Goal: Transaction & Acquisition: Purchase product/service

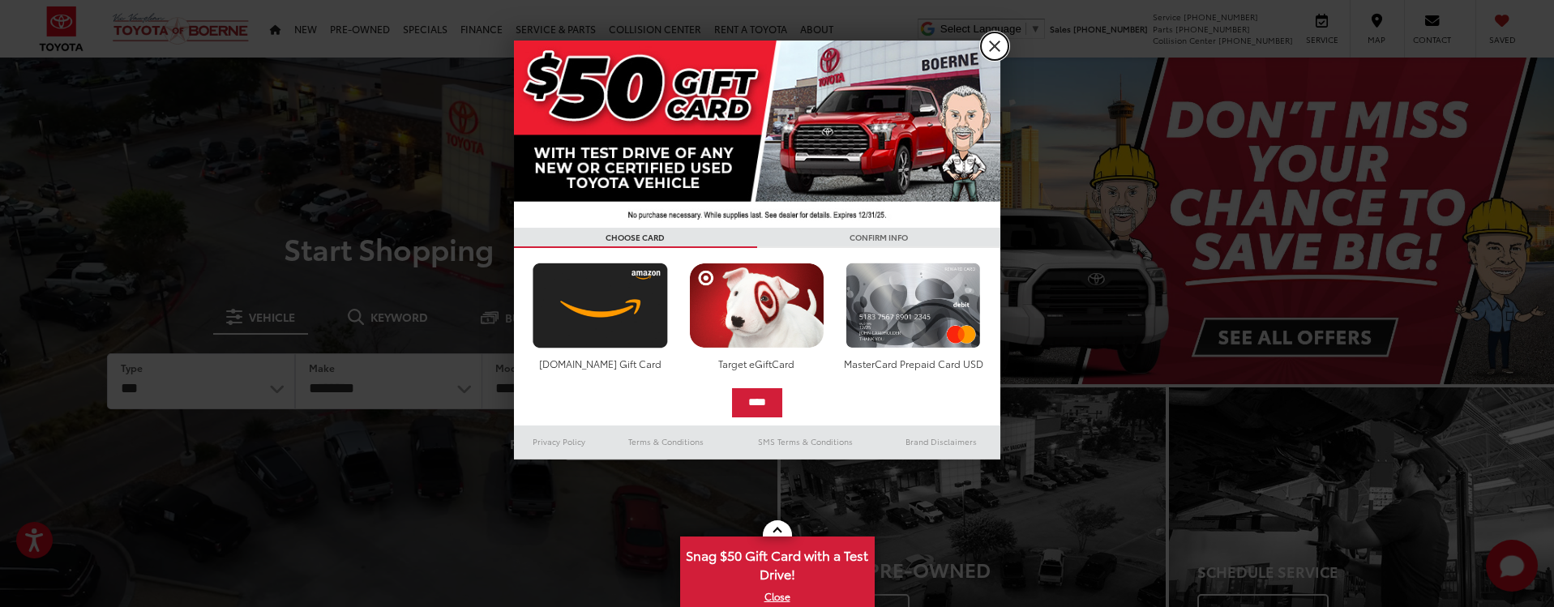
click at [990, 34] on link "X" at bounding box center [995, 46] width 28 height 28
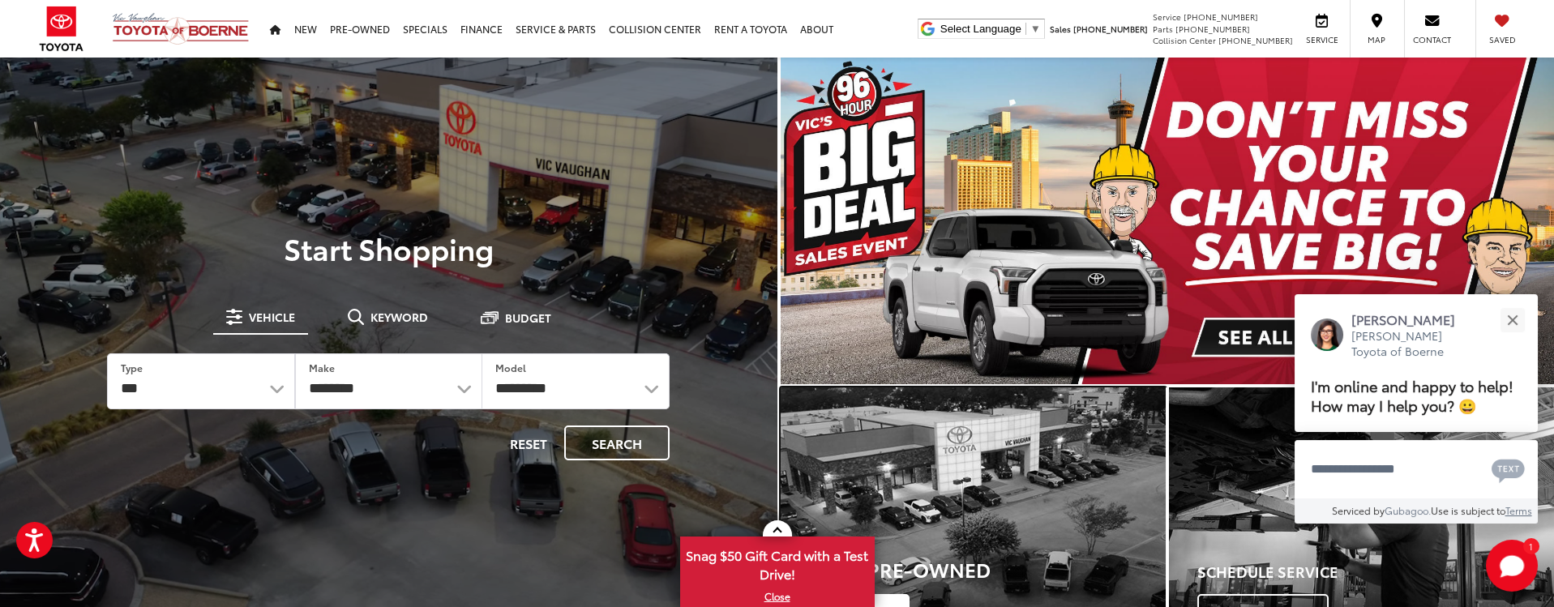
click at [995, 524] on div "Shop Pre-Owned Shop Now" at bounding box center [973, 587] width 385 height 139
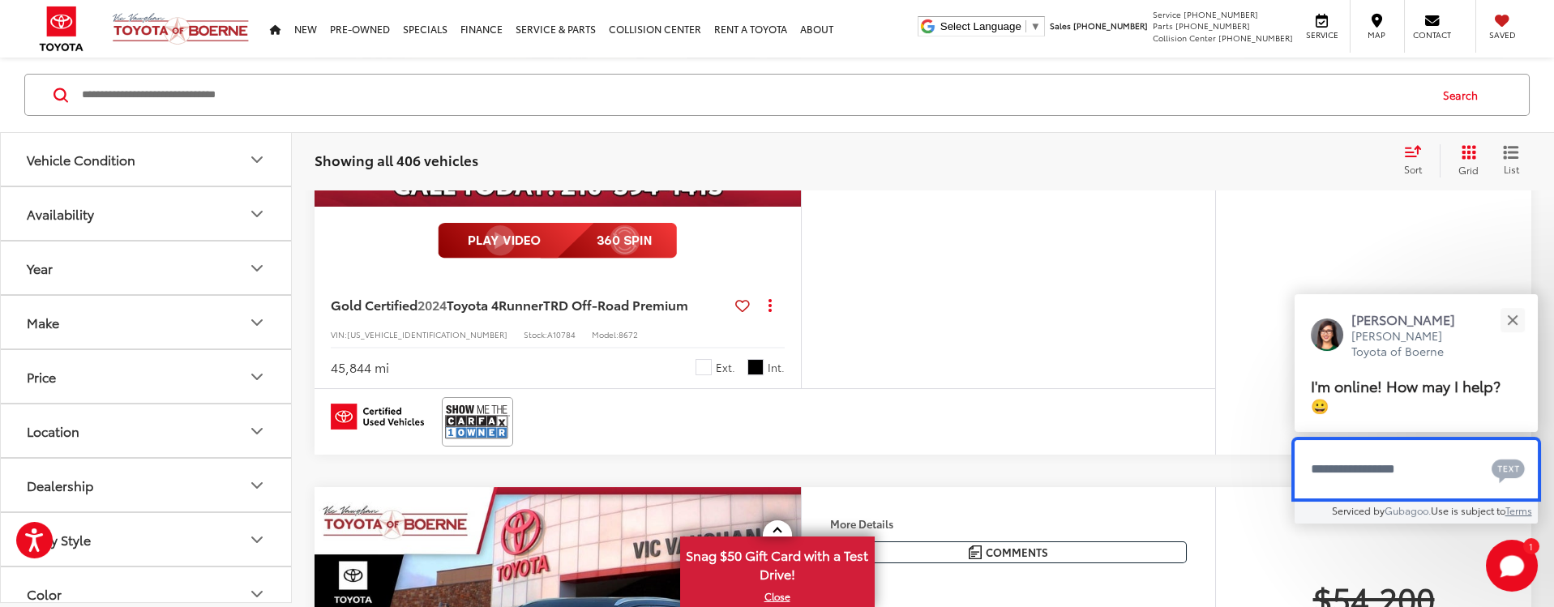
scroll to position [486, 0]
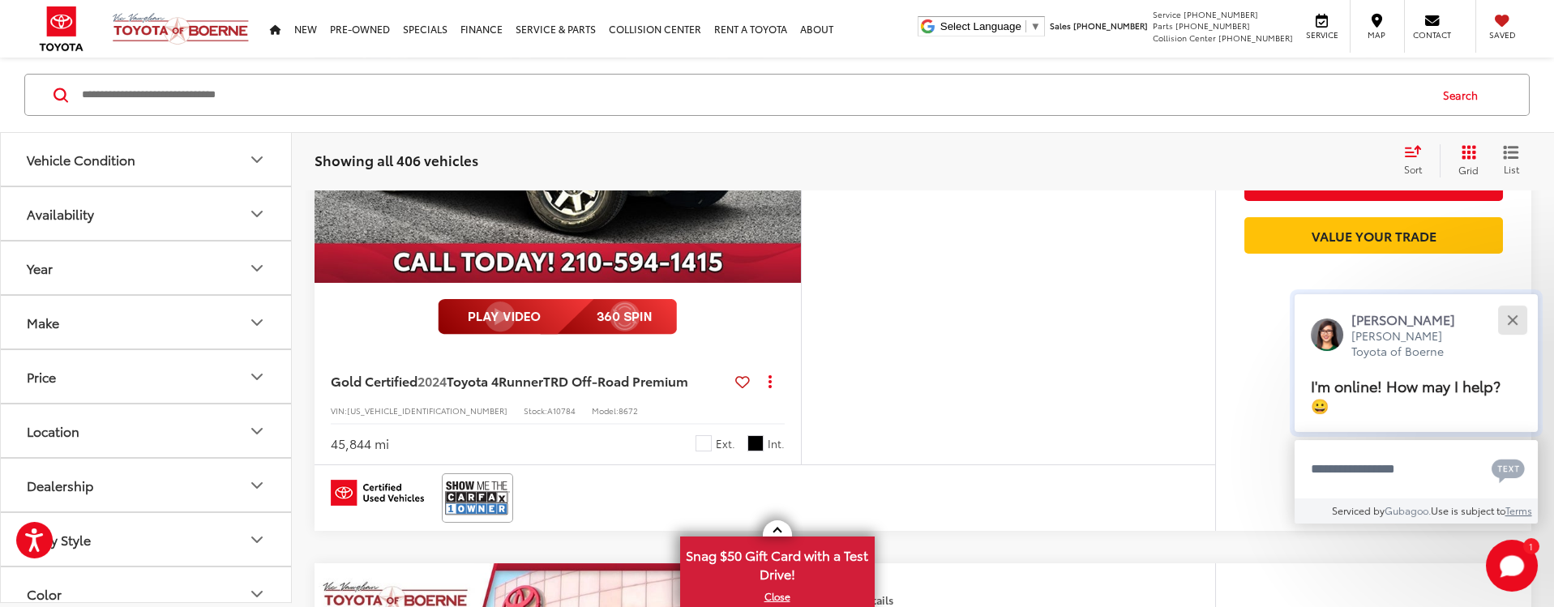
click at [1516, 316] on div "Close" at bounding box center [1512, 319] width 11 height 11
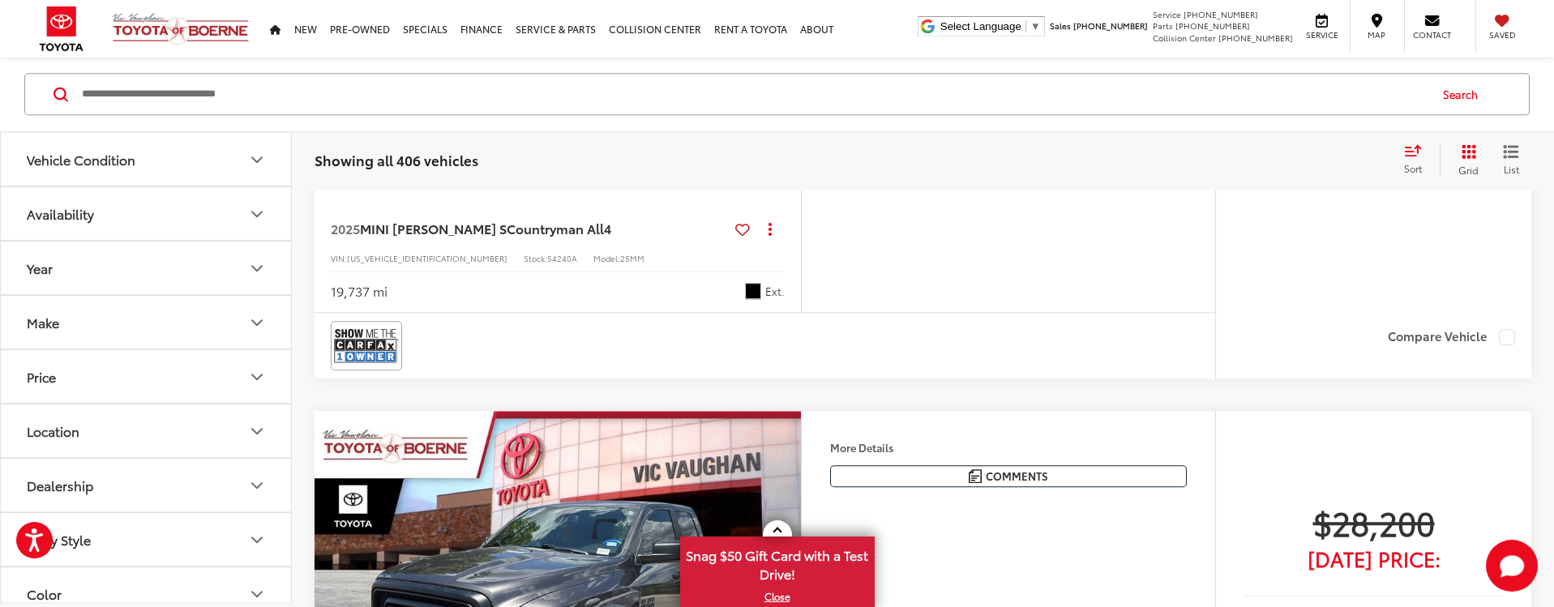
scroll to position [7133, 0]
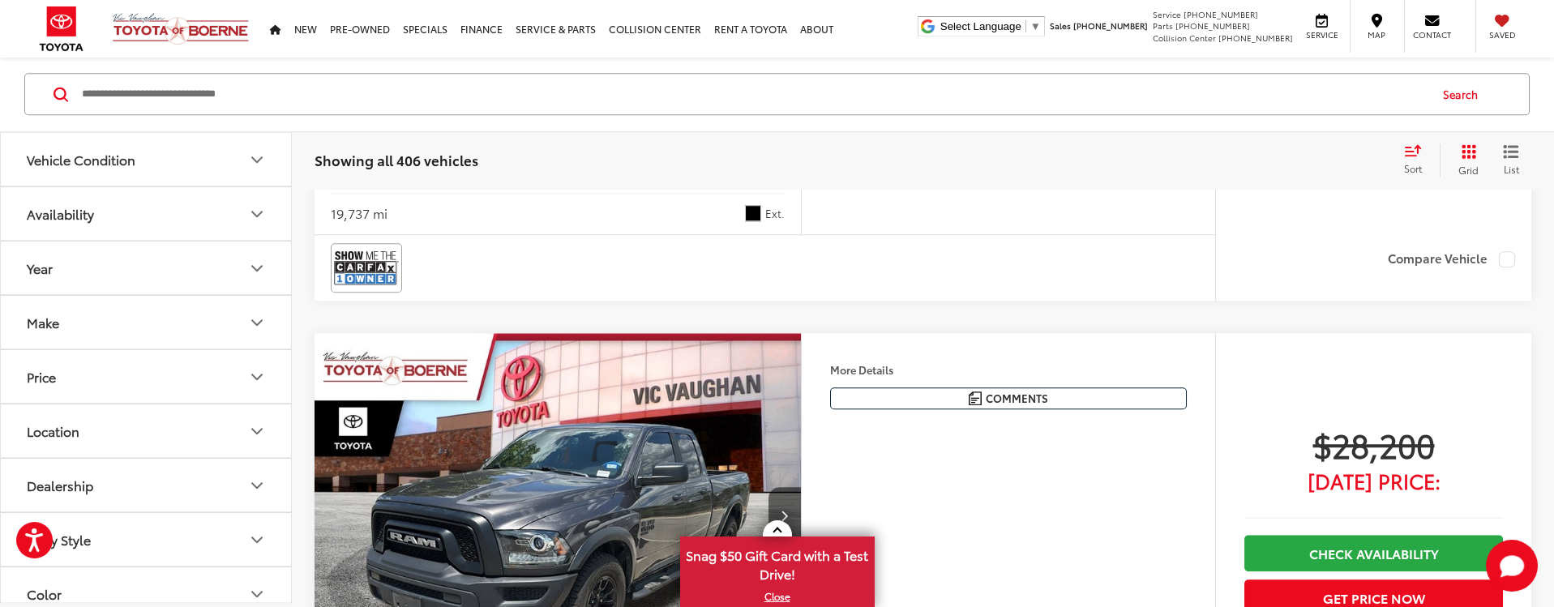
click at [260, 160] on icon "Vehicle Condition" at bounding box center [256, 159] width 19 height 19
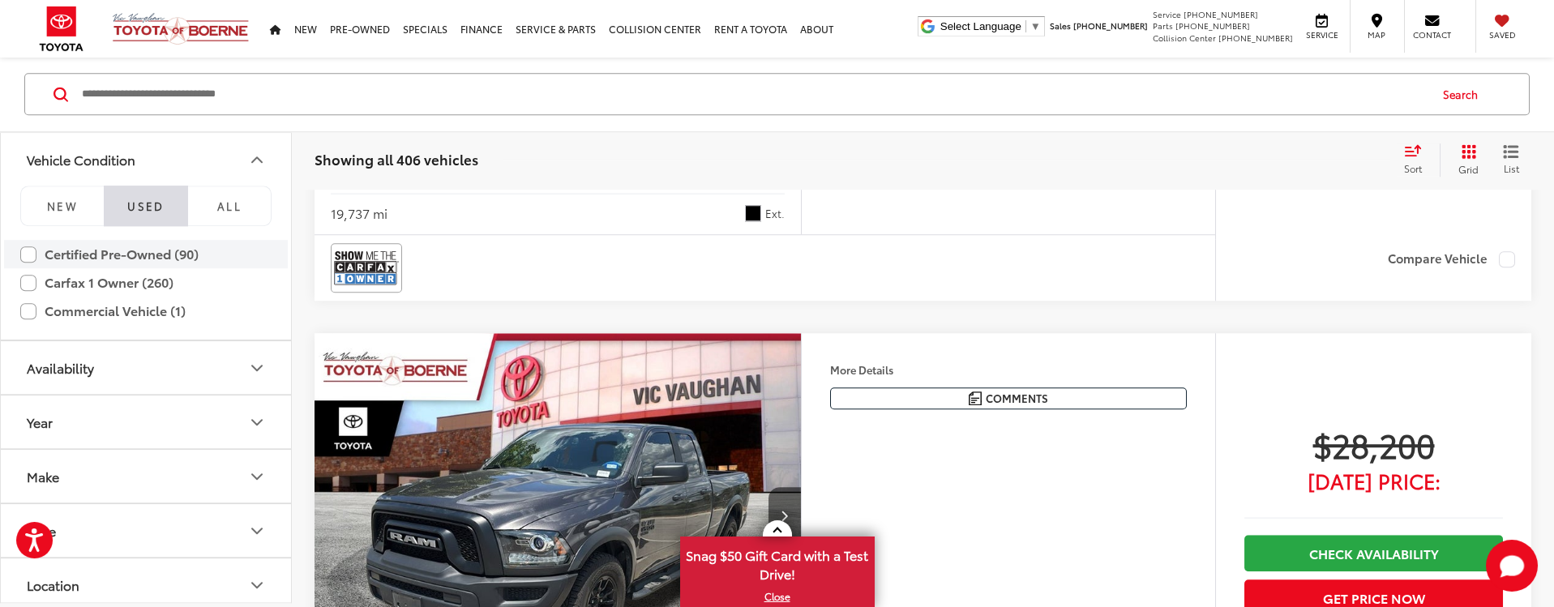
click at [30, 255] on label "Certified Pre-Owned (90)" at bounding box center [145, 255] width 251 height 28
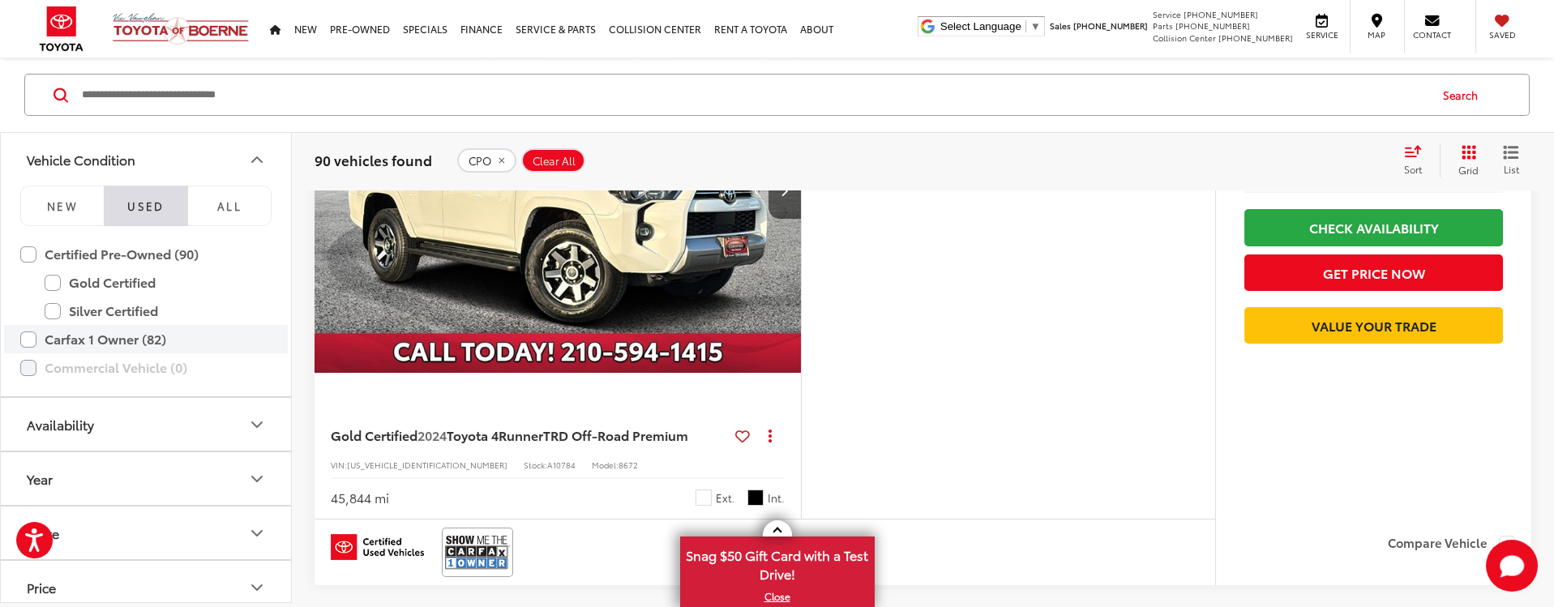
scroll to position [212, 0]
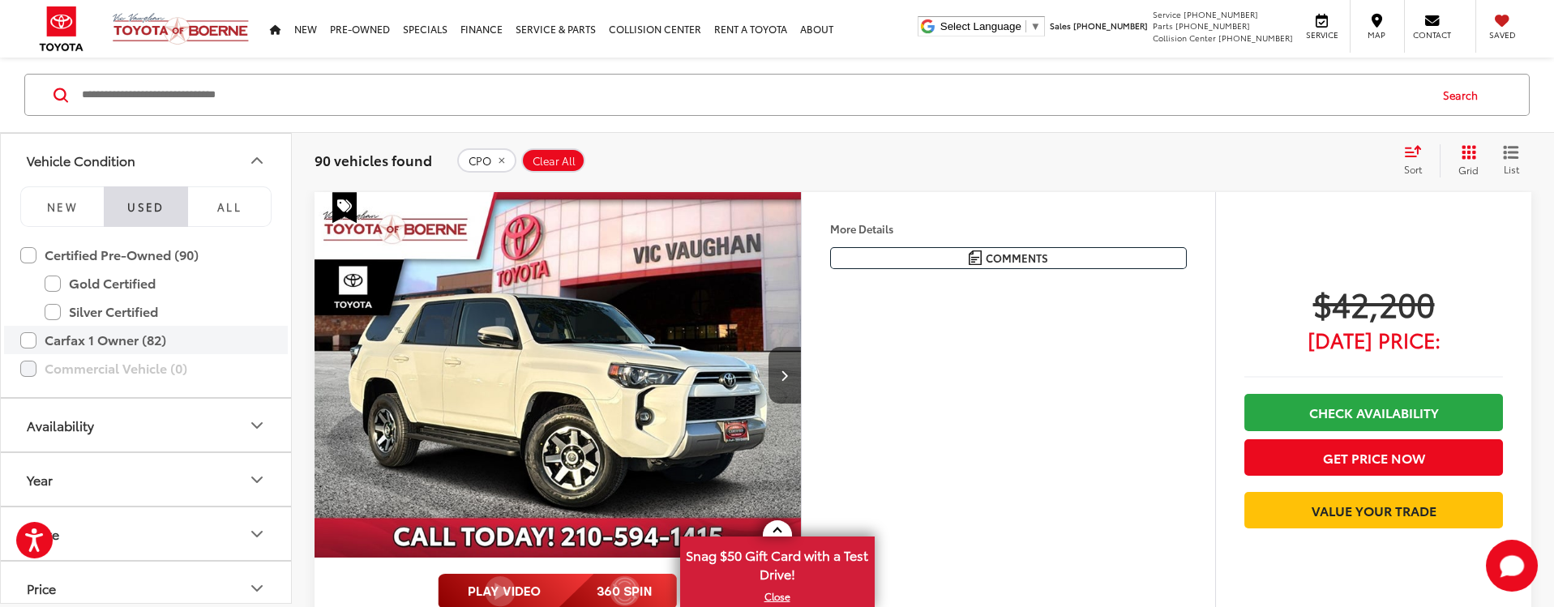
click at [36, 338] on label "Carfax 1 Owner (82)" at bounding box center [145, 340] width 251 height 28
click at [34, 255] on label "Certified Pre-Owned (82)" at bounding box center [145, 255] width 251 height 28
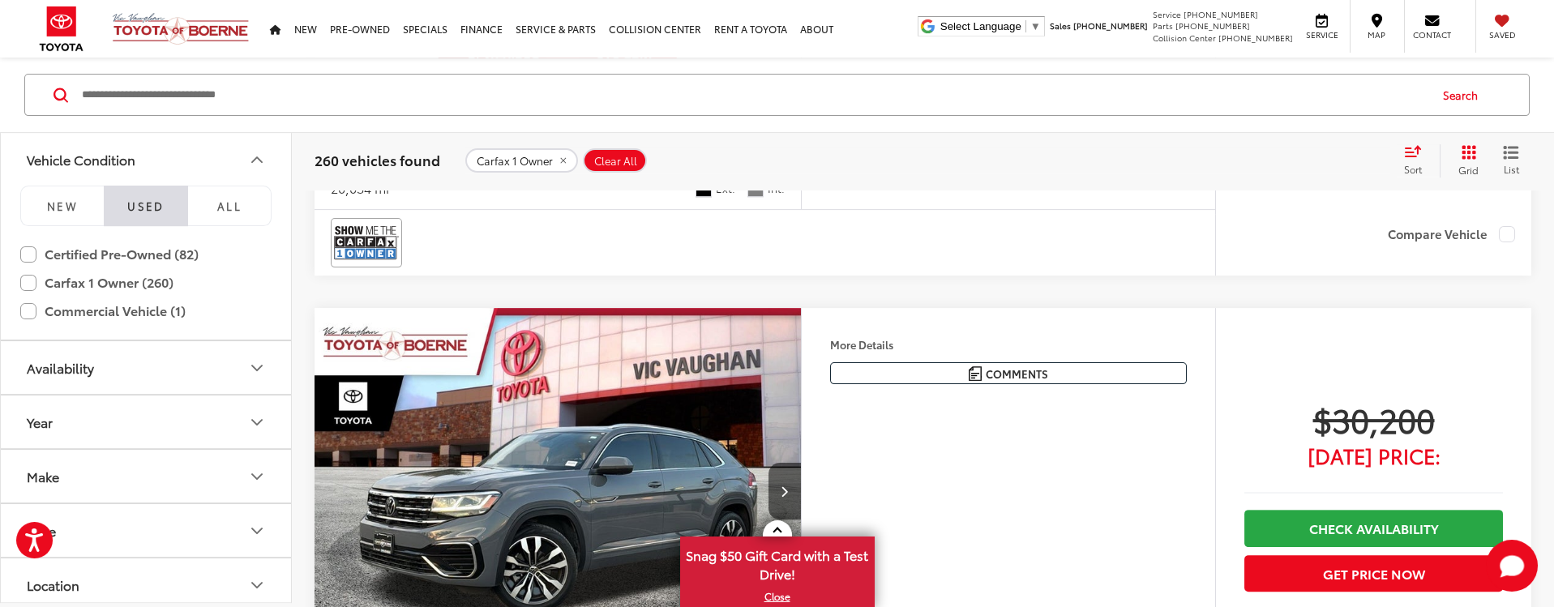
scroll to position [3373, 0]
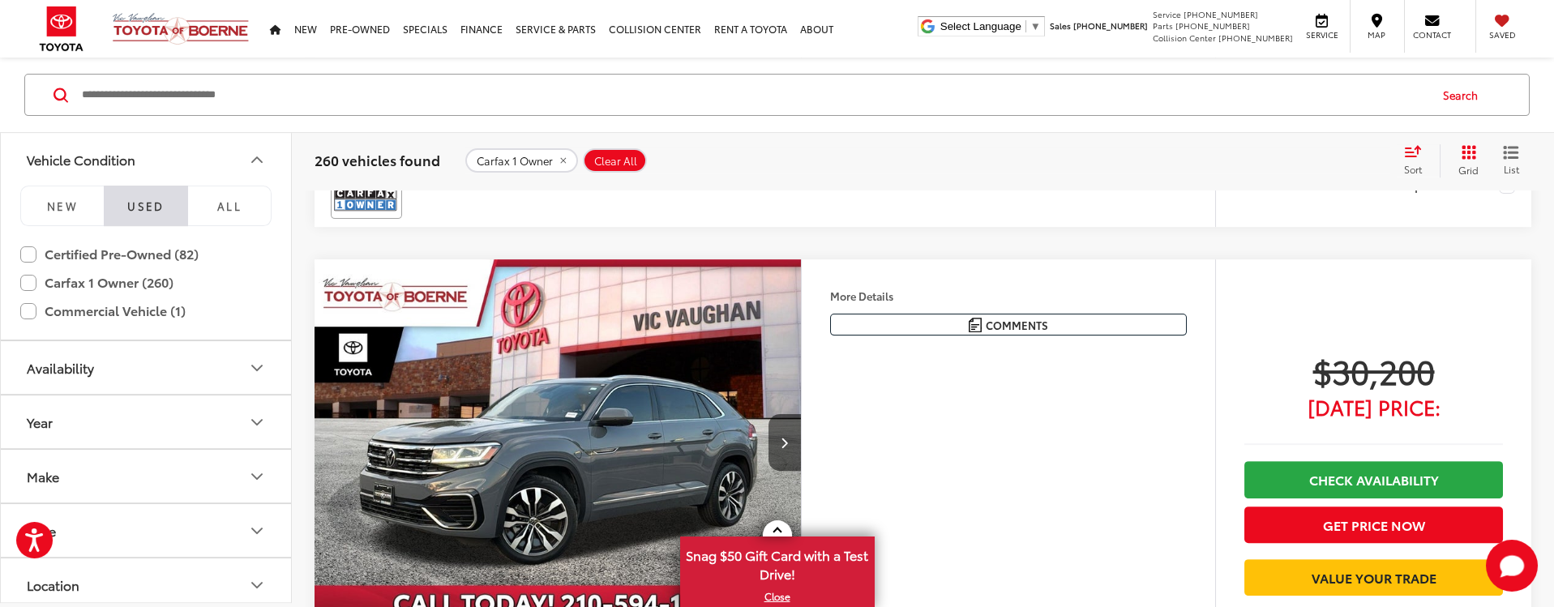
click at [257, 481] on icon "Make" at bounding box center [256, 476] width 19 height 19
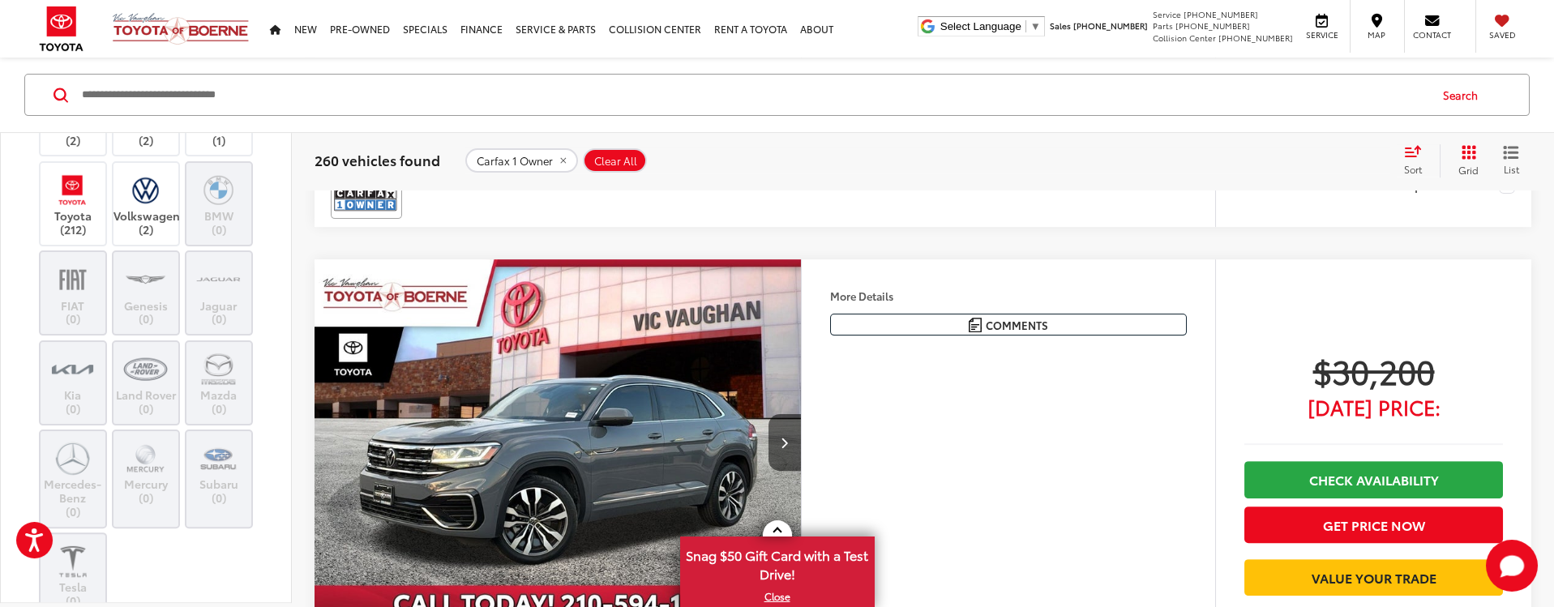
scroll to position [648, 0]
click at [74, 211] on img at bounding box center [72, 192] width 45 height 38
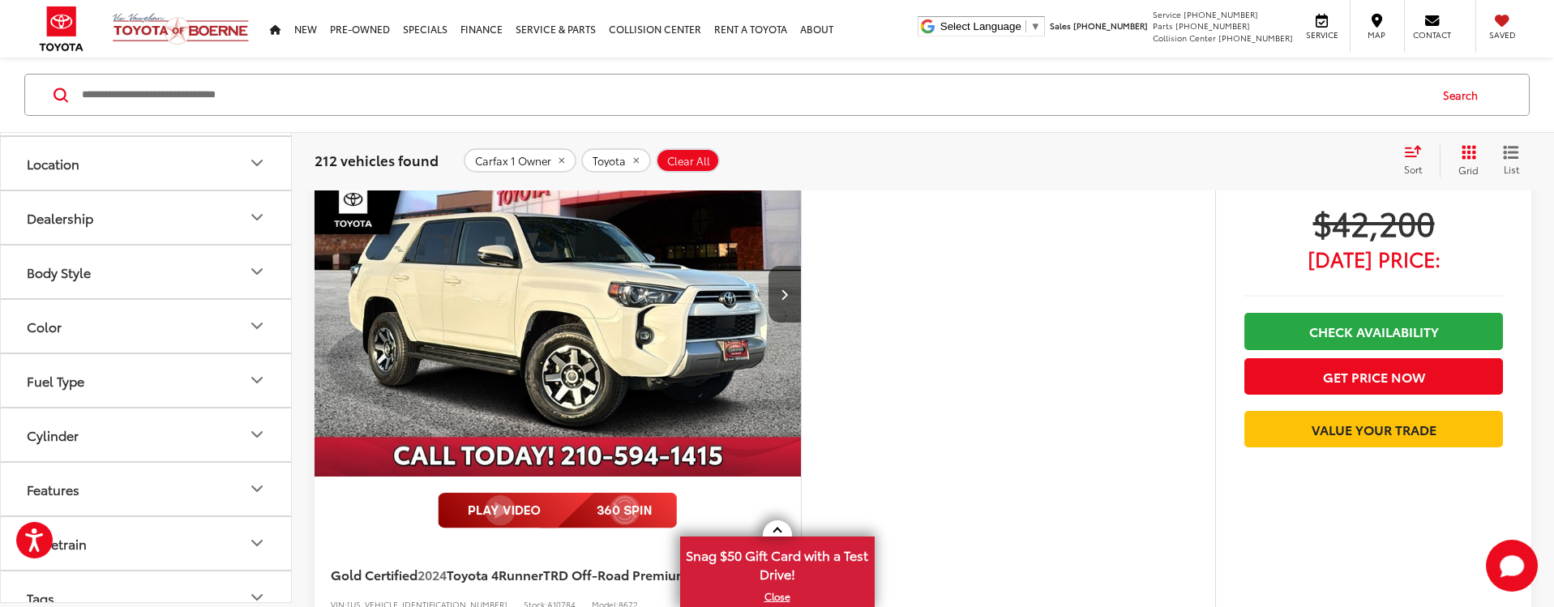
scroll to position [1285, 0]
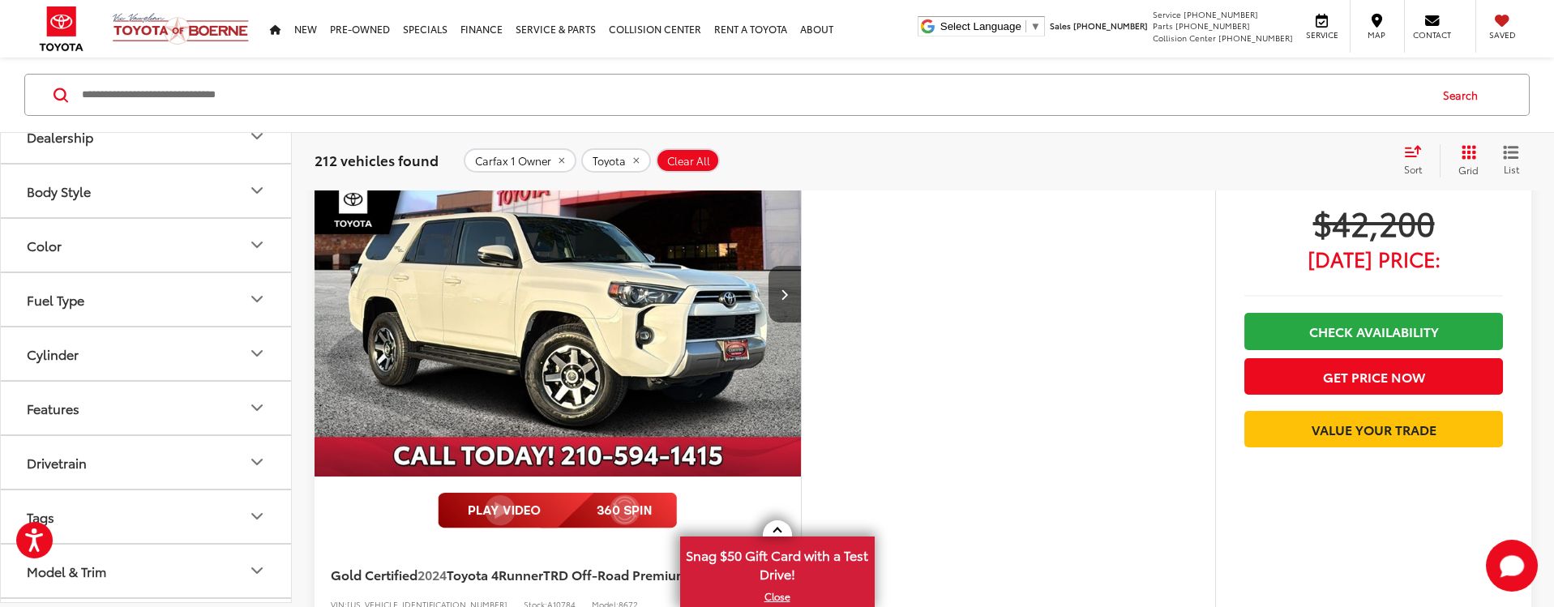
click at [250, 200] on icon "Body Style" at bounding box center [256, 190] width 19 height 19
click at [249, 463] on icon "Model & Trim" at bounding box center [256, 466] width 19 height 19
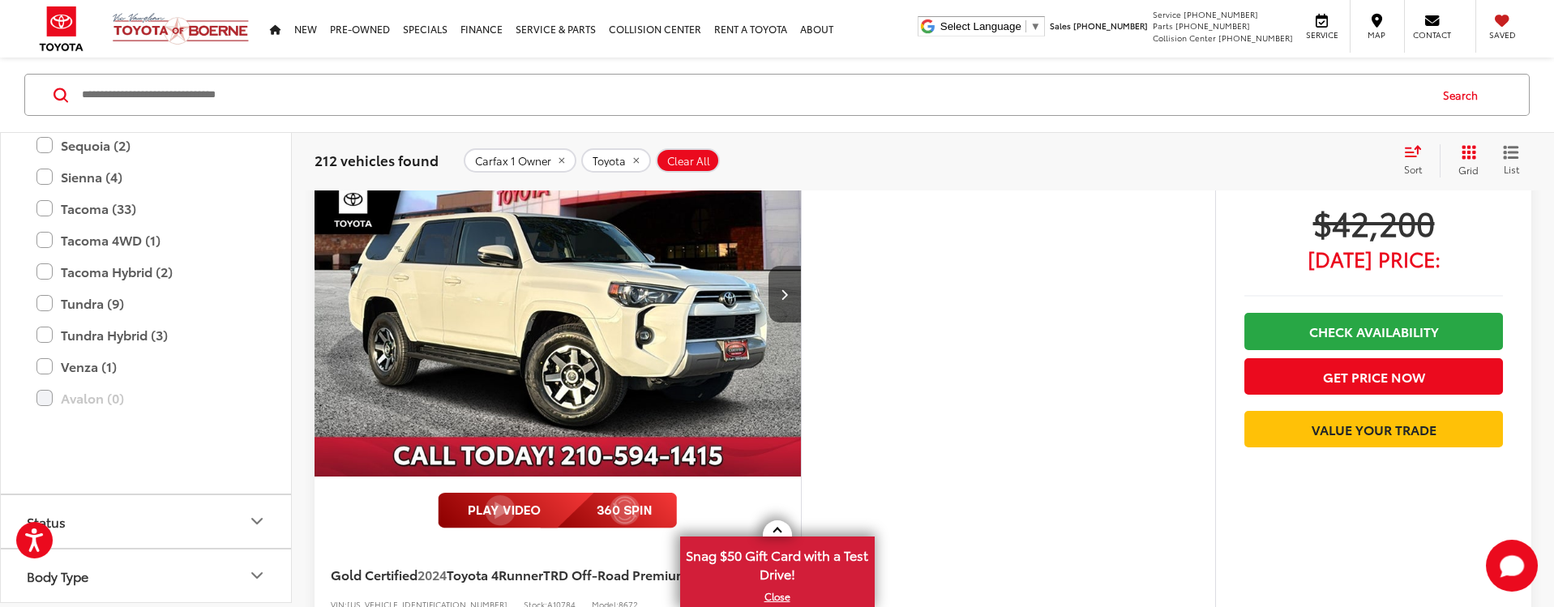
scroll to position [2968, 0]
click at [41, 318] on label "Tundra (9)" at bounding box center [145, 303] width 219 height 28
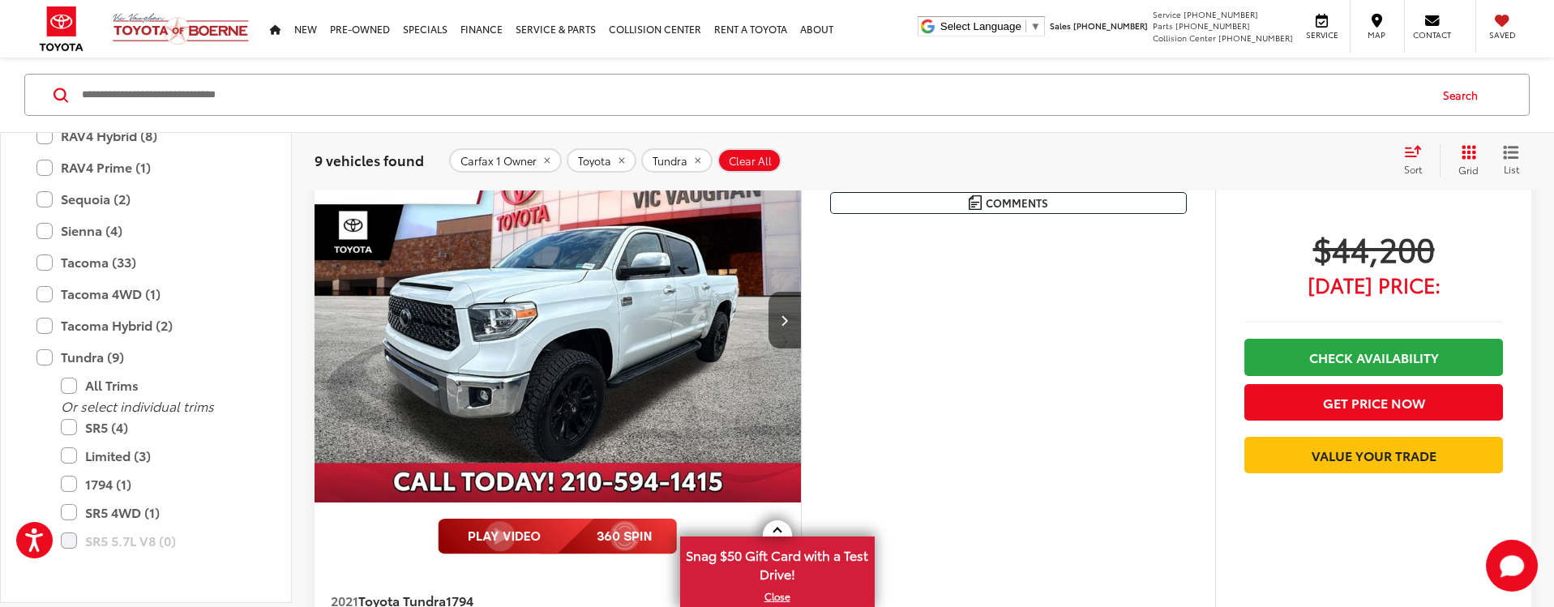
scroll to position [293, 0]
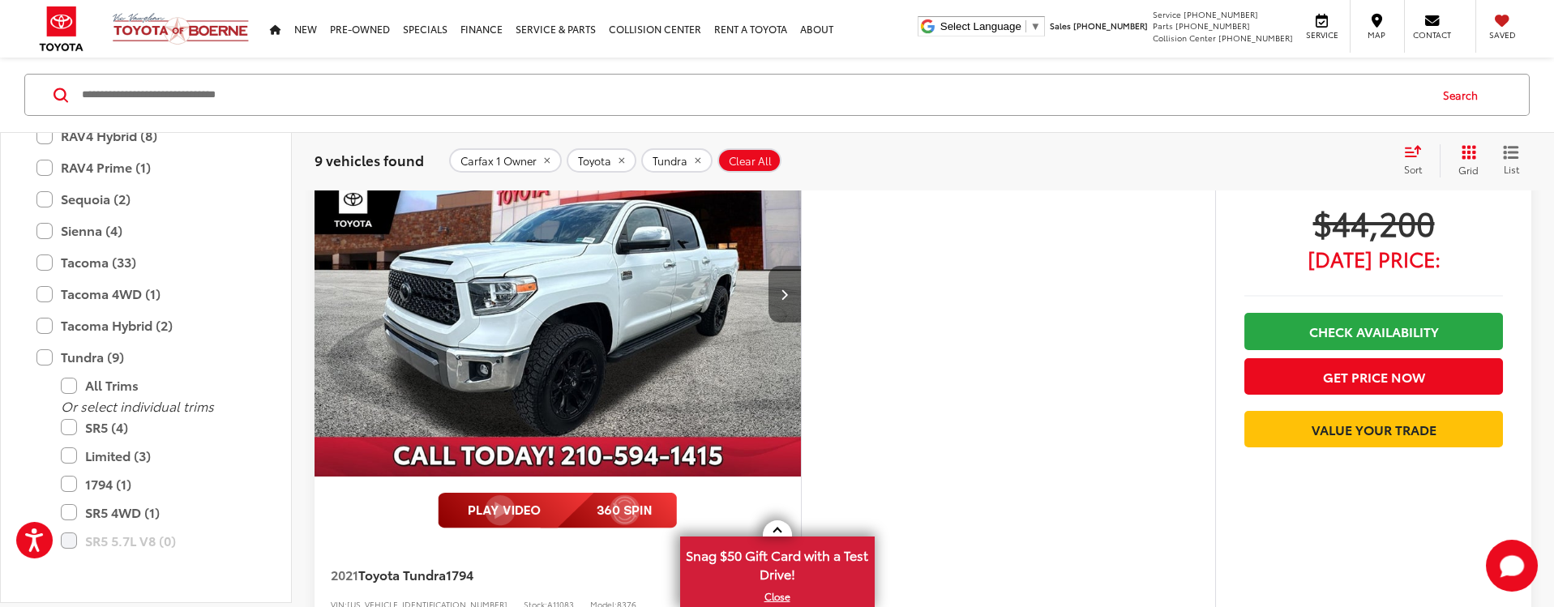
click at [801, 323] on button "Next image" at bounding box center [784, 294] width 32 height 57
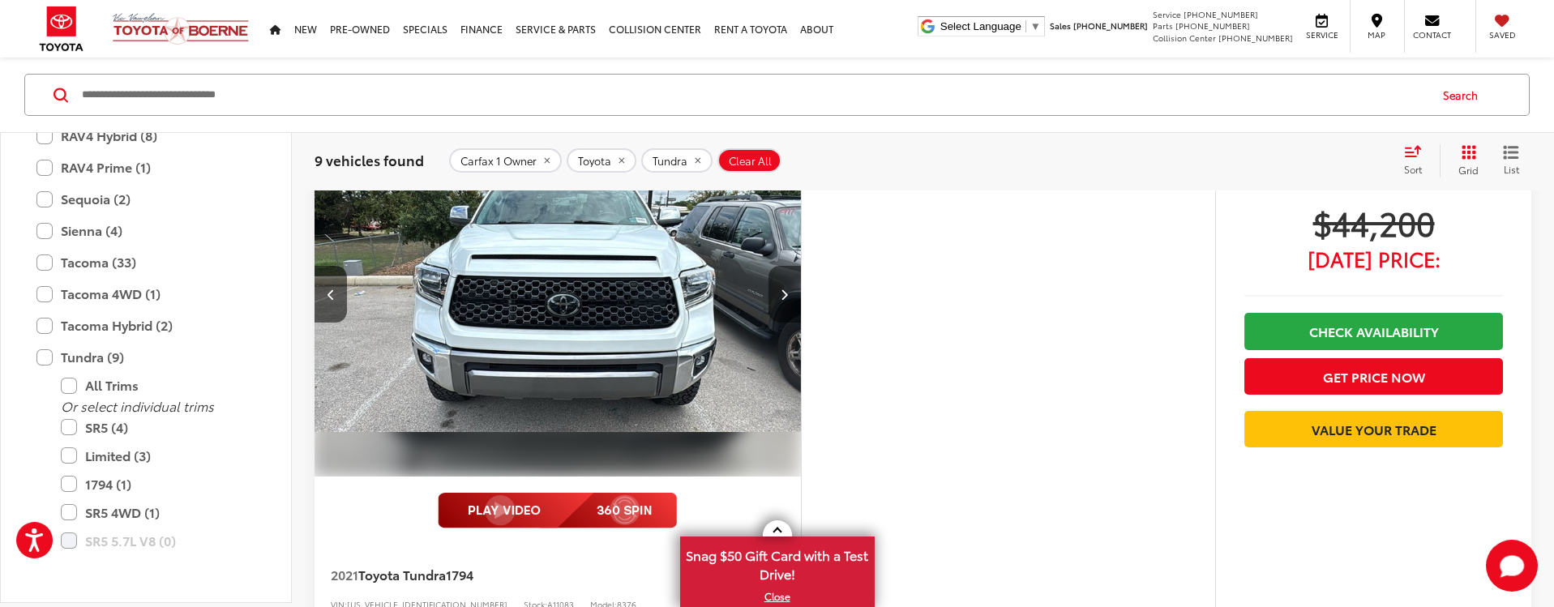
scroll to position [0, 621]
click at [801, 323] on button "Next image" at bounding box center [784, 294] width 32 height 57
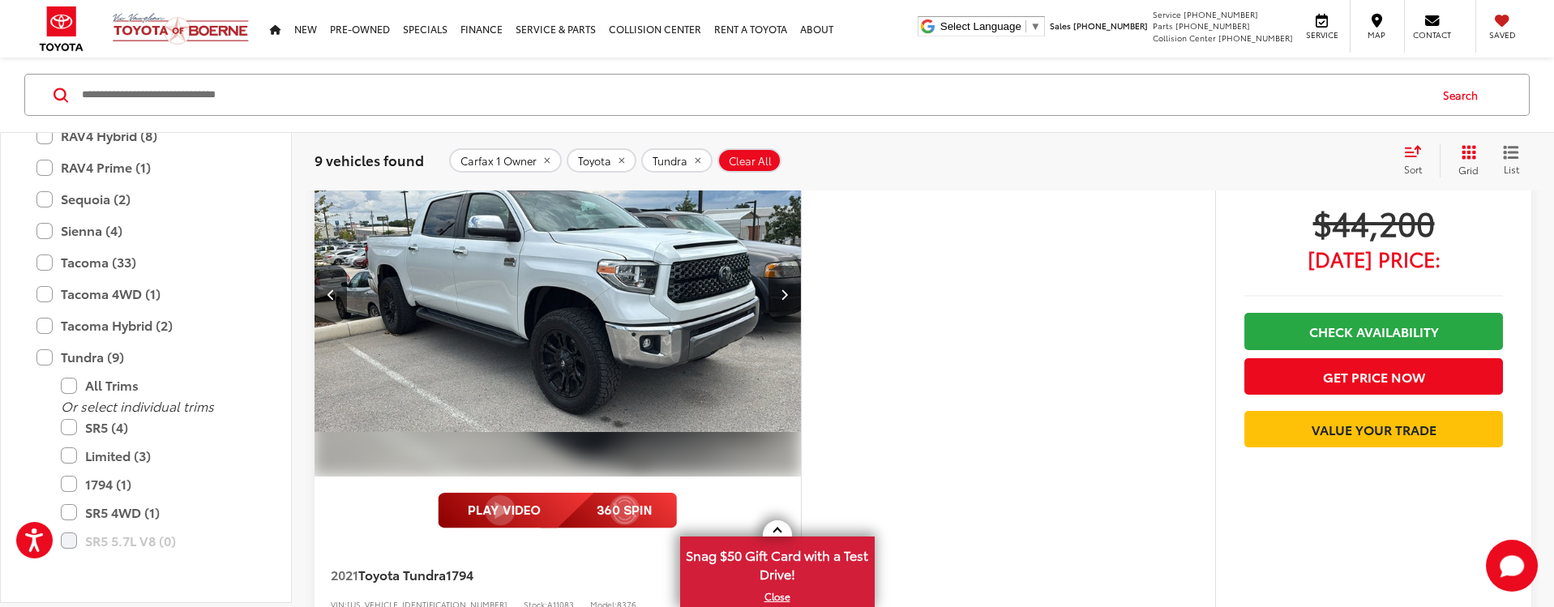
scroll to position [0, 1243]
click at [801, 323] on button "Next image" at bounding box center [784, 294] width 32 height 57
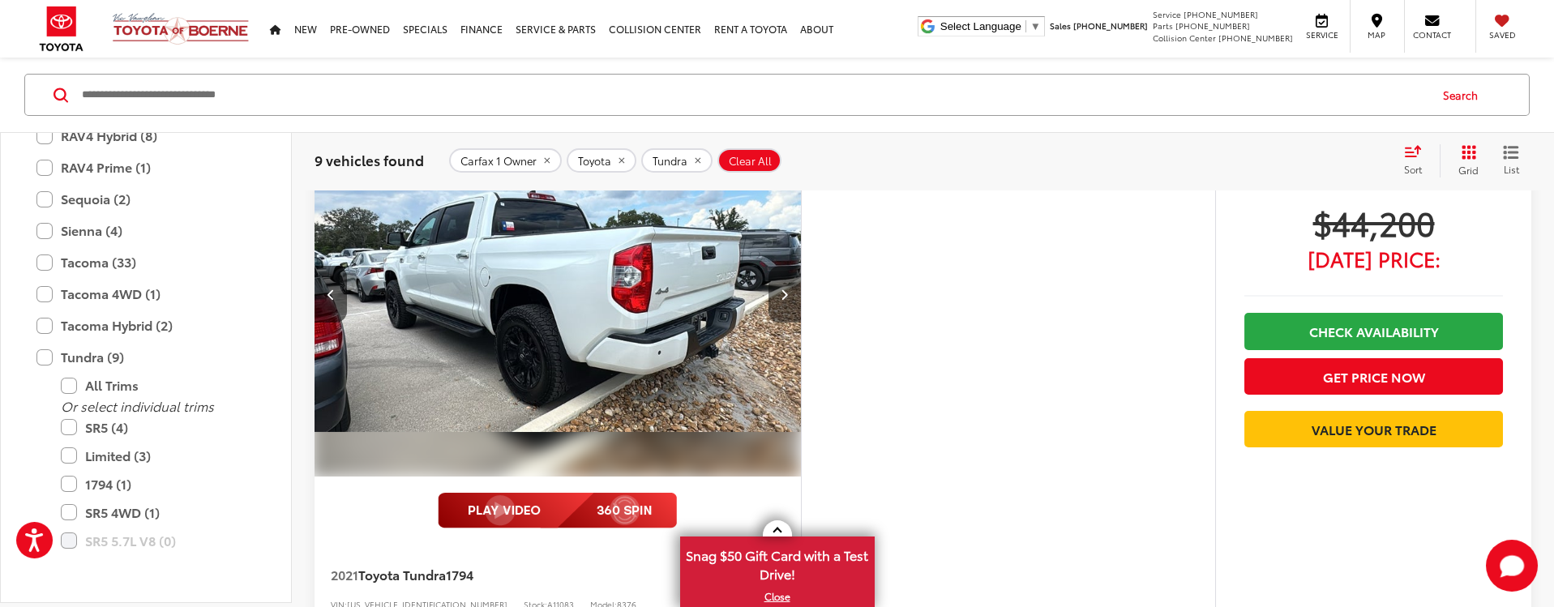
scroll to position [0, 1864]
click at [801, 323] on button "Next image" at bounding box center [784, 294] width 32 height 57
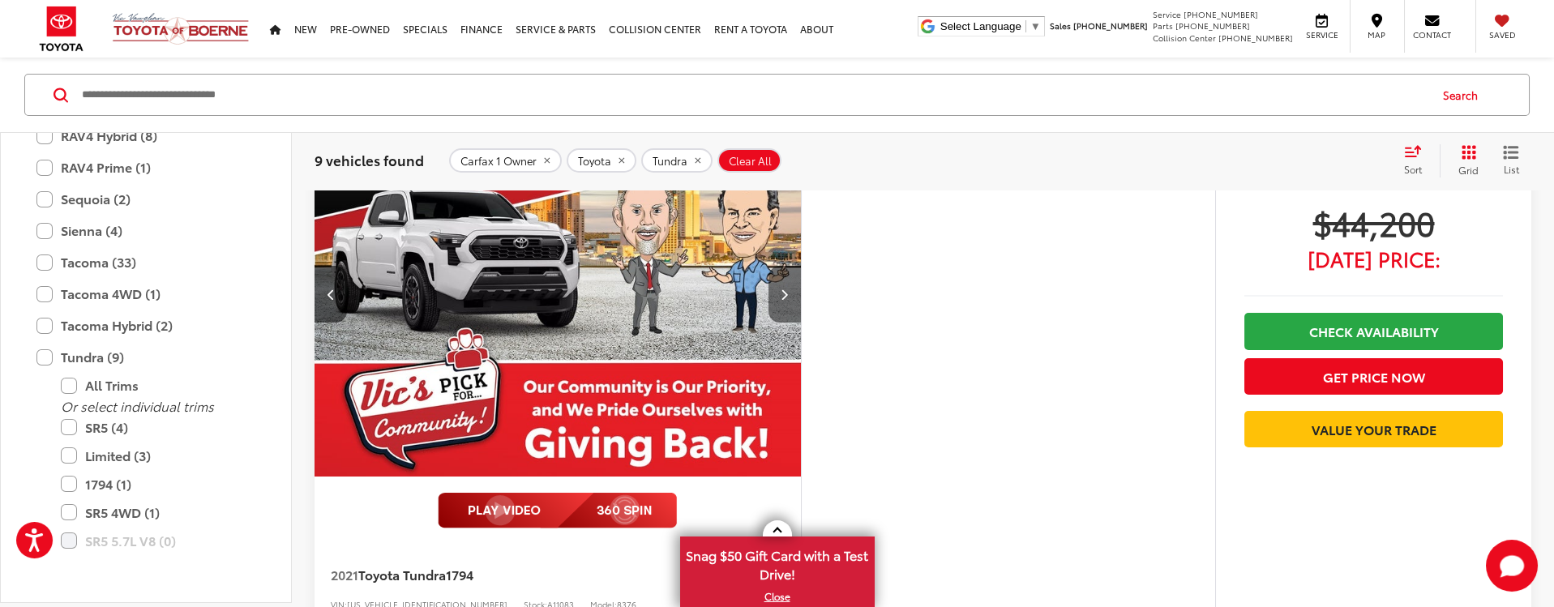
click at [801, 323] on button "Next image" at bounding box center [784, 294] width 32 height 57
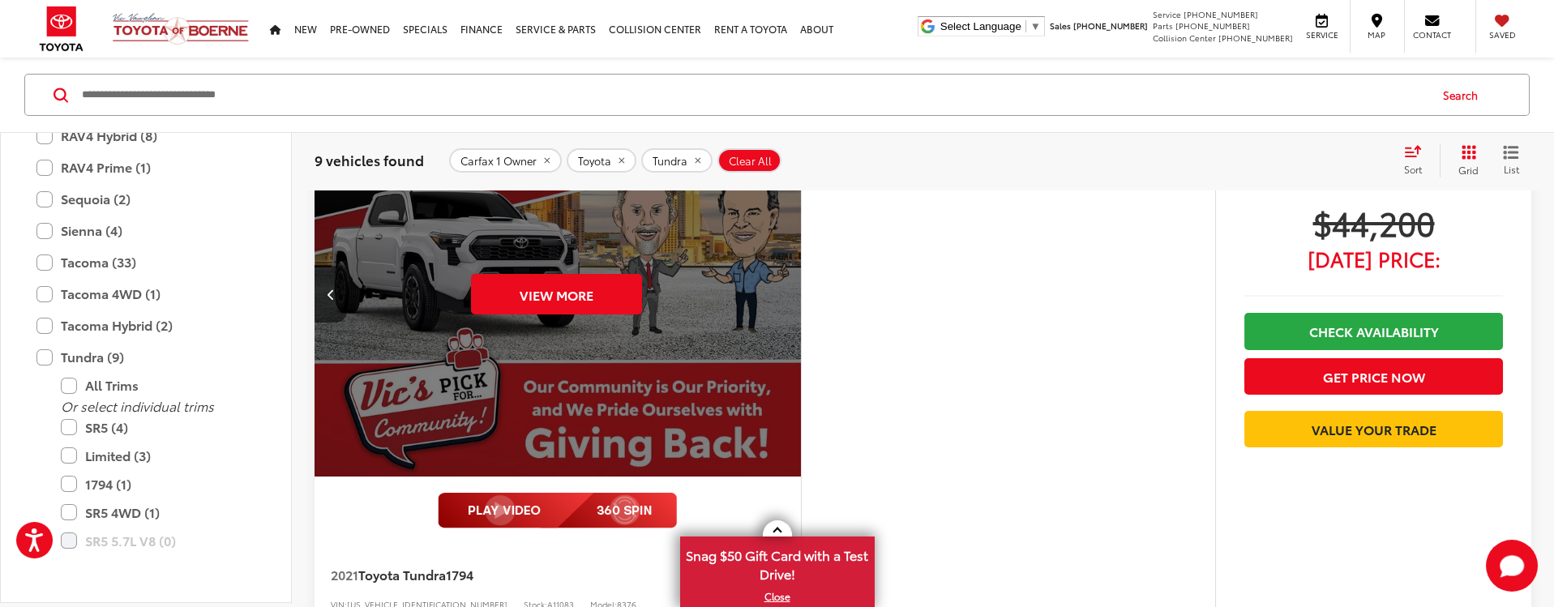
scroll to position [0, 3107]
click at [801, 336] on div "View More" at bounding box center [556, 294] width 489 height 366
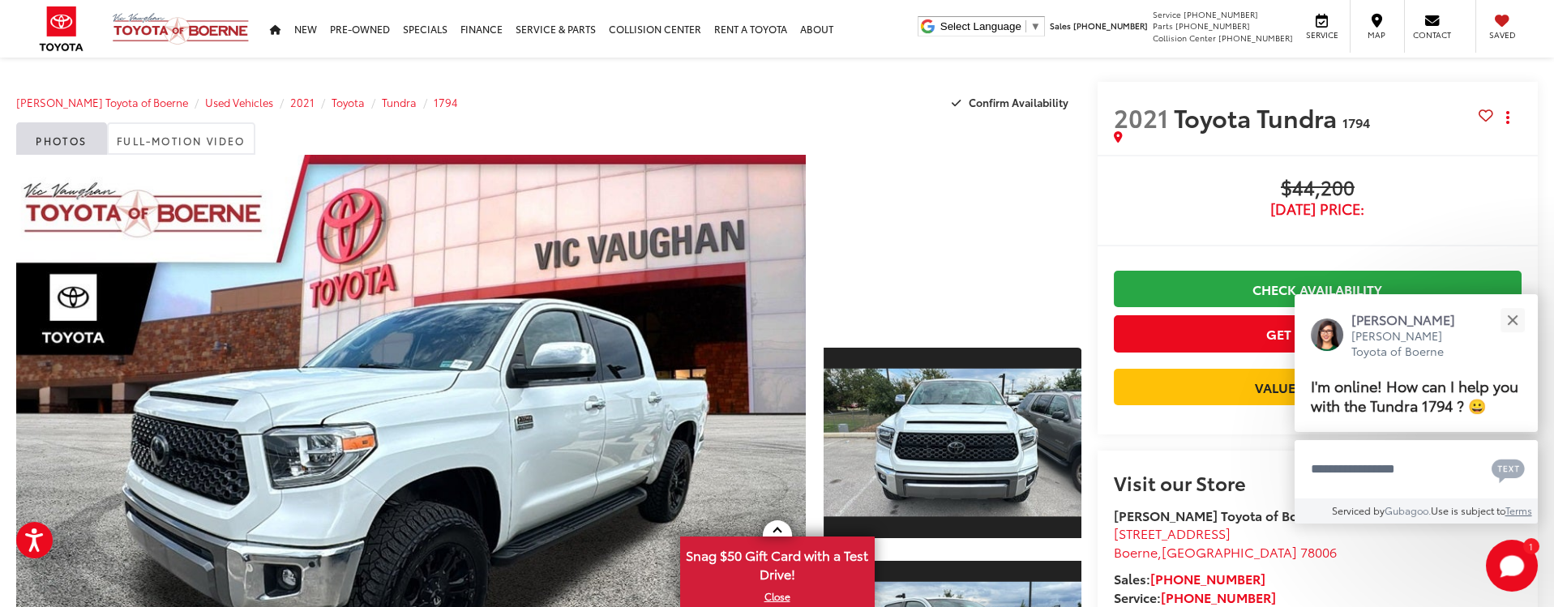
click at [988, 303] on div at bounding box center [952, 241] width 258 height 172
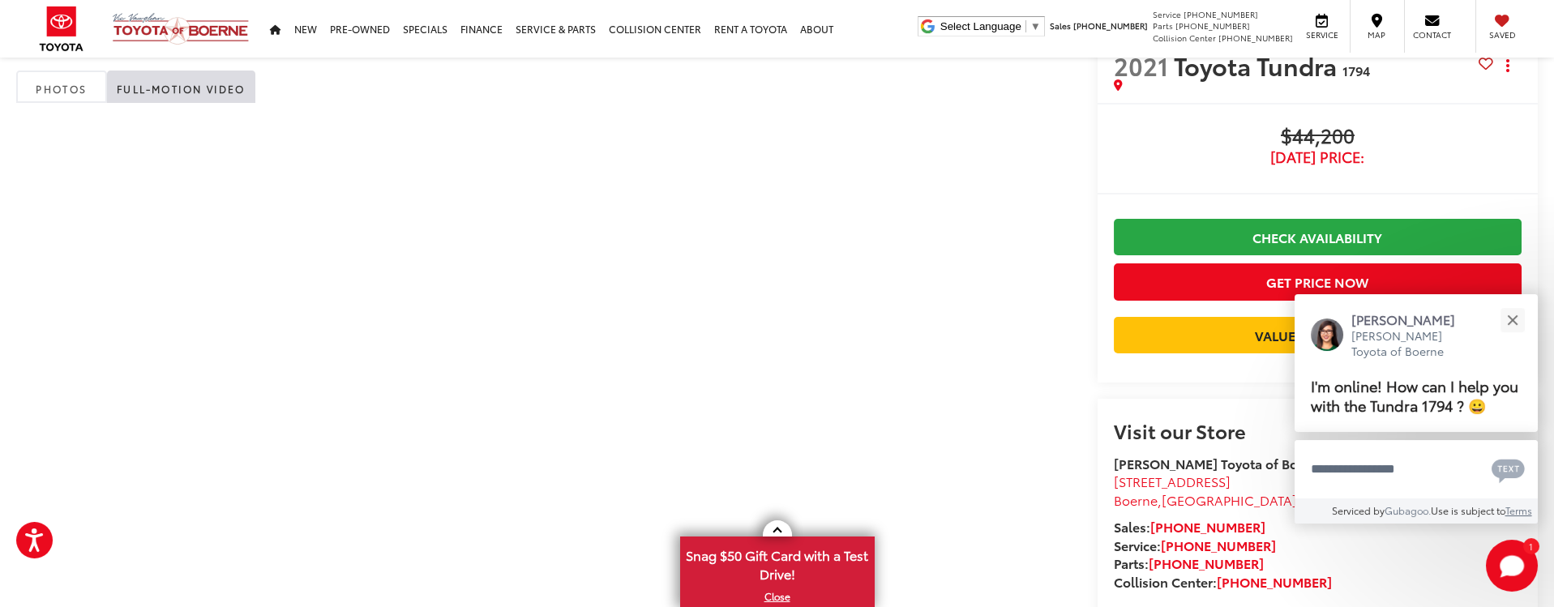
scroll to position [81, 0]
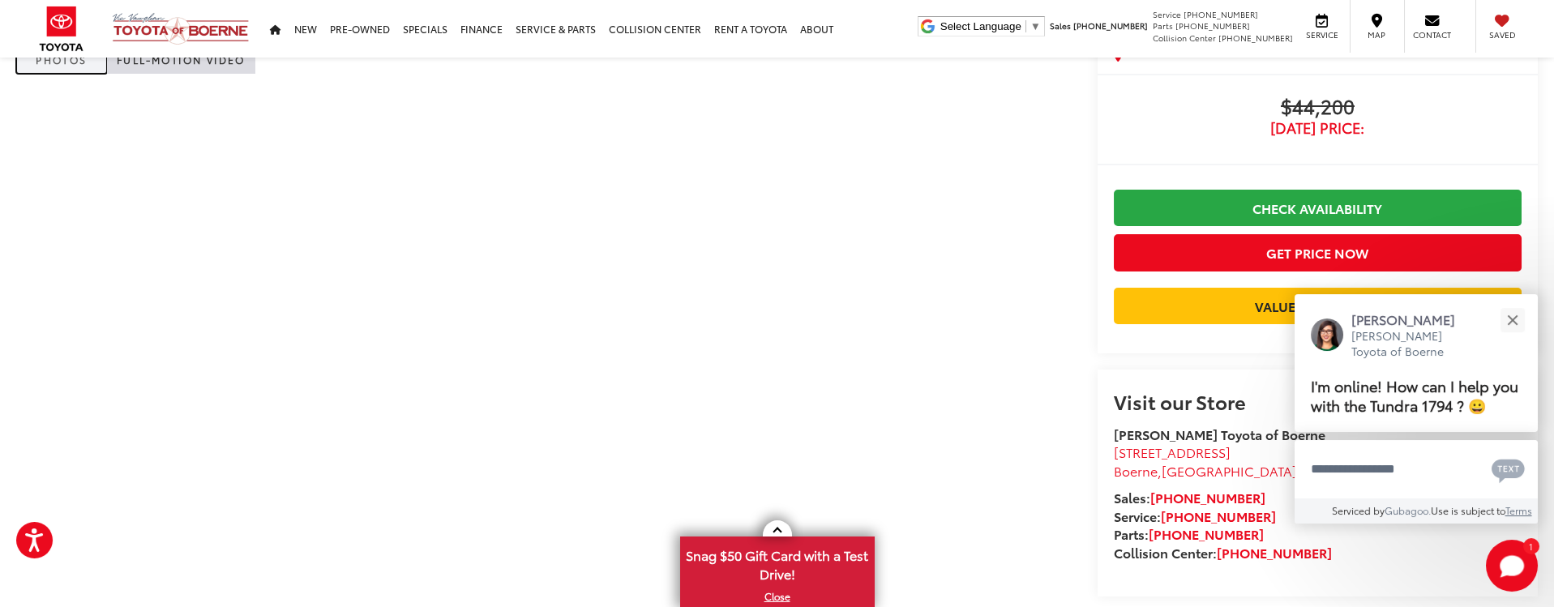
click at [53, 63] on link "Photos" at bounding box center [61, 57] width 91 height 32
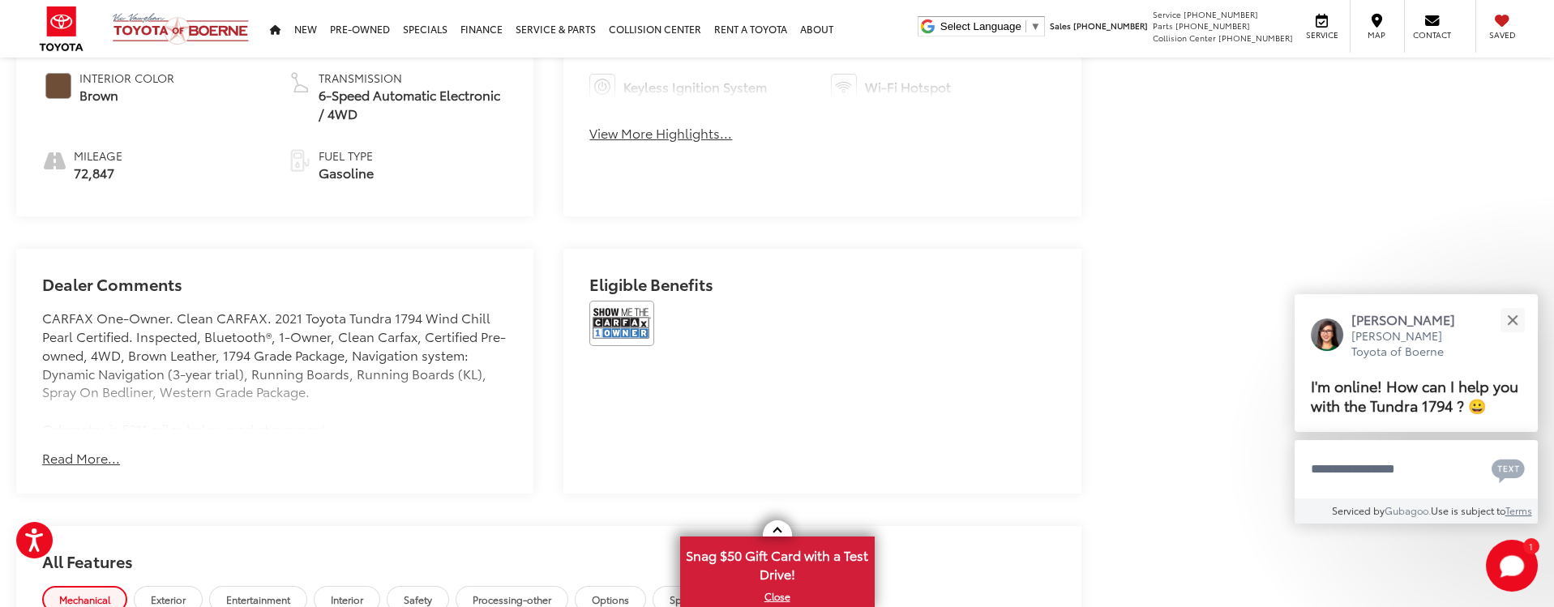
scroll to position [1054, 0]
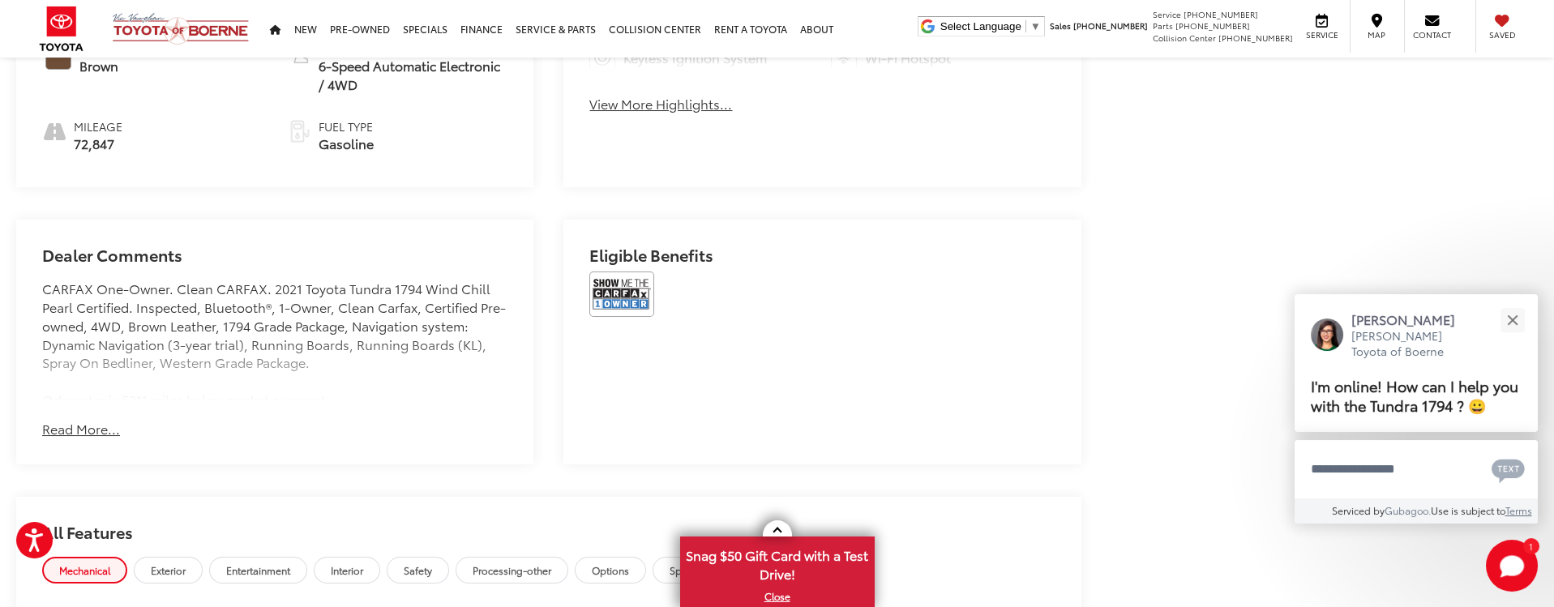
click at [108, 426] on button "Read More..." at bounding box center [81, 429] width 78 height 19
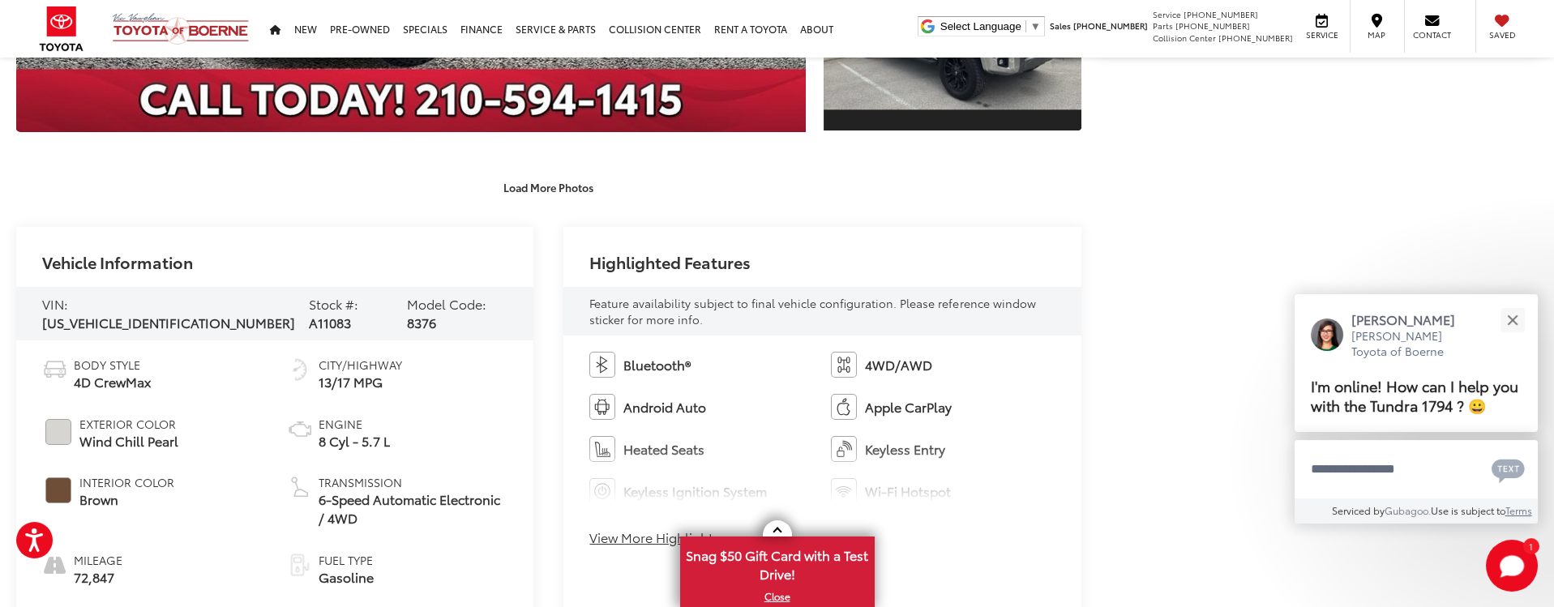
scroll to position [648, 0]
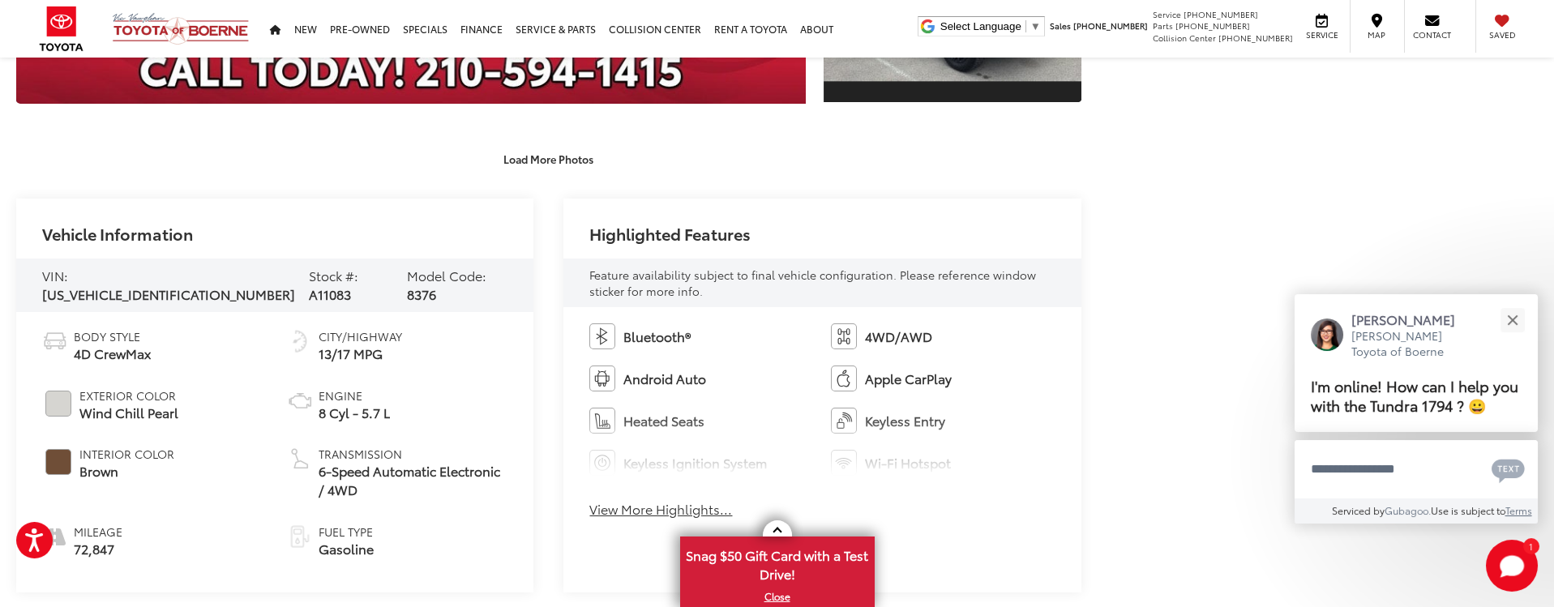
click at [684, 514] on button "View More Highlights..." at bounding box center [660, 509] width 143 height 19
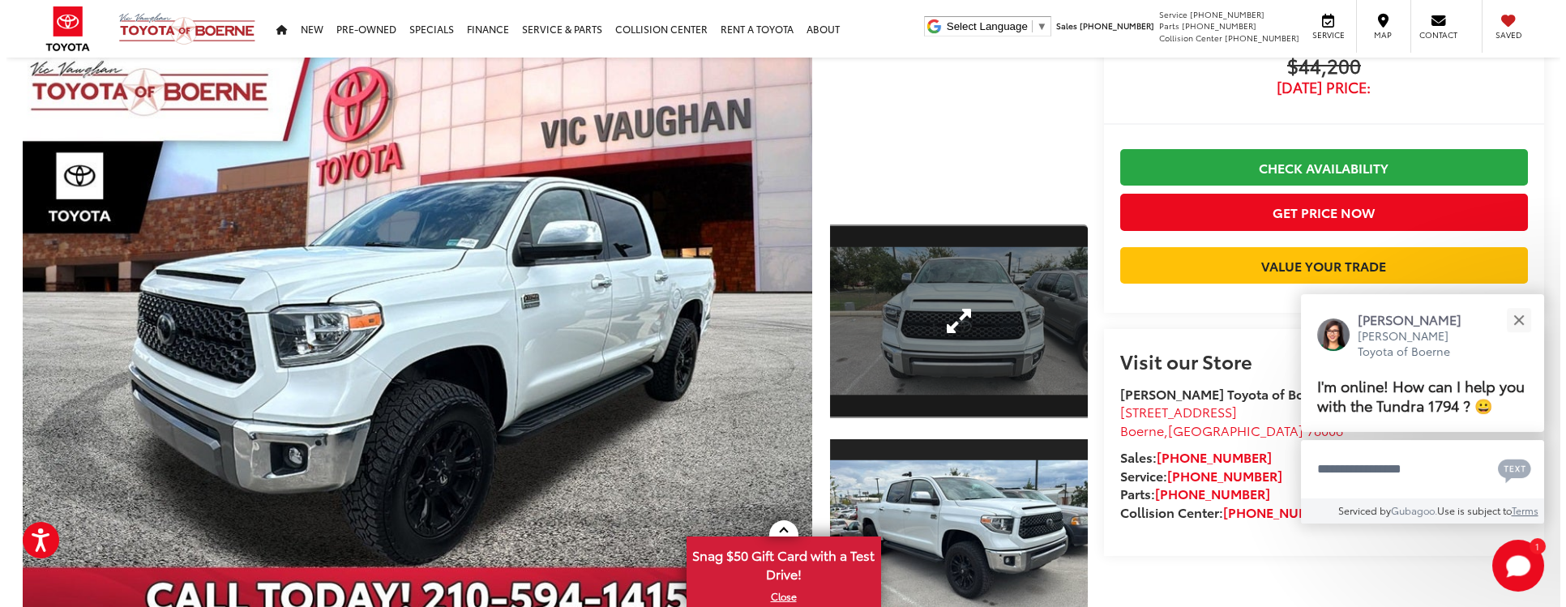
scroll to position [81, 0]
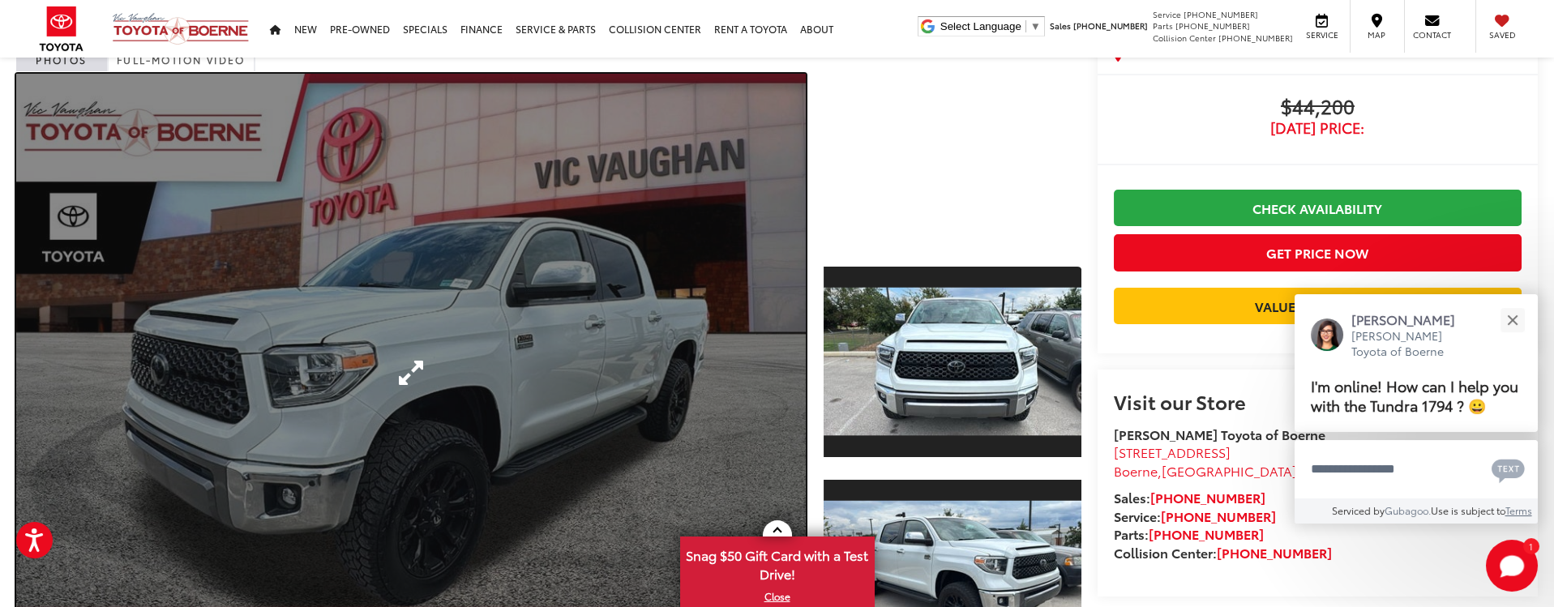
click at [416, 367] on link "Expand Photo 0" at bounding box center [410, 372] width 789 height 597
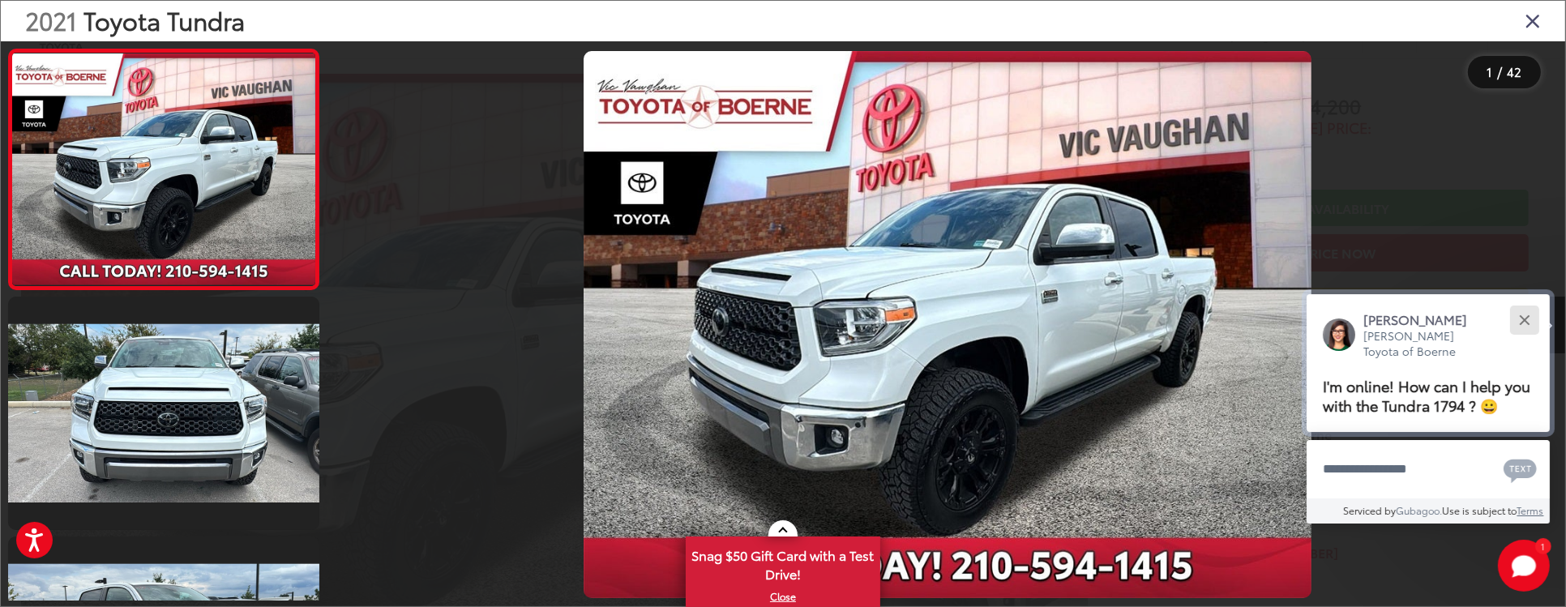
click at [1529, 323] on div "Close" at bounding box center [1524, 319] width 11 height 11
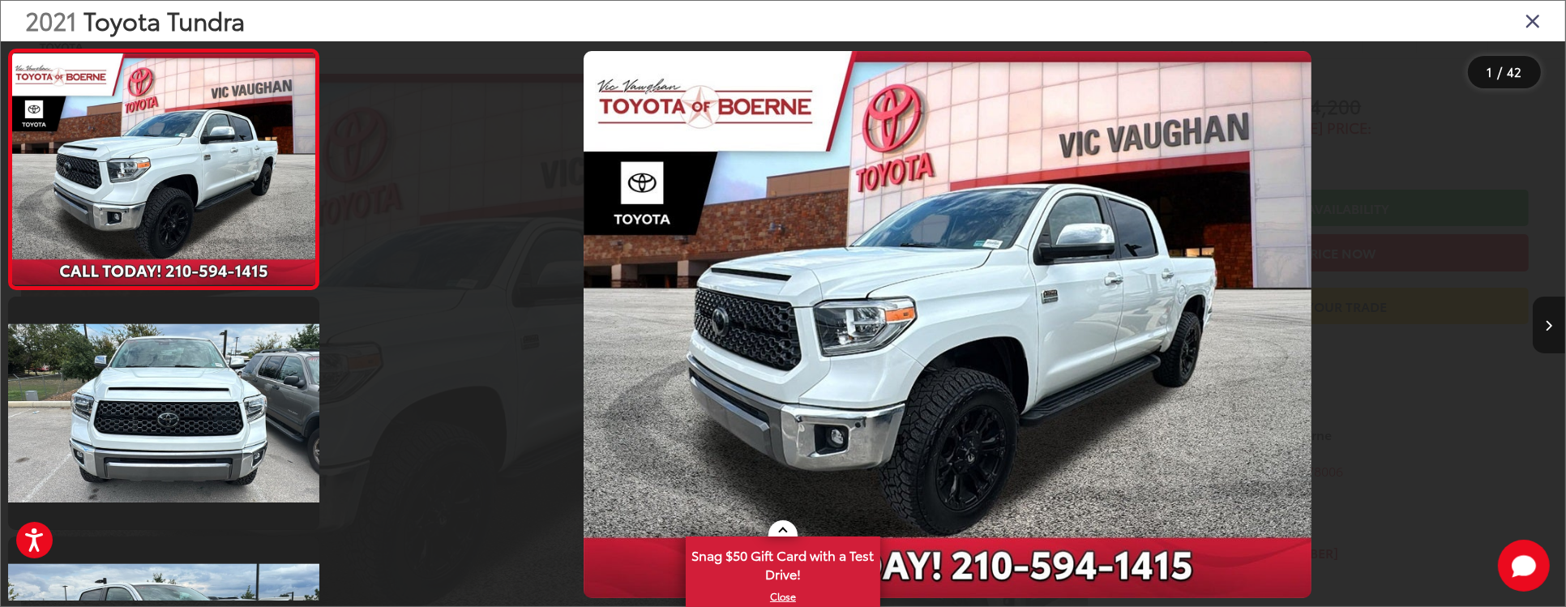
click at [1552, 320] on icon "Next image" at bounding box center [1549, 325] width 7 height 11
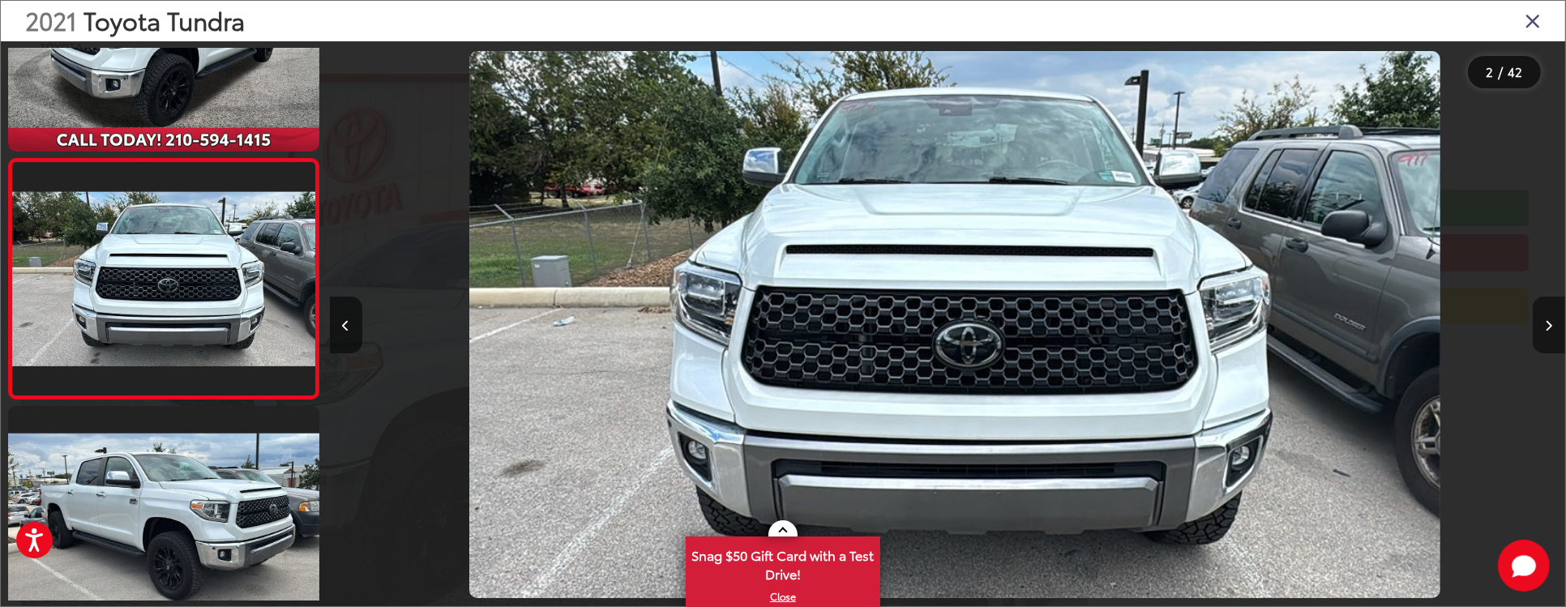
scroll to position [0, 1235]
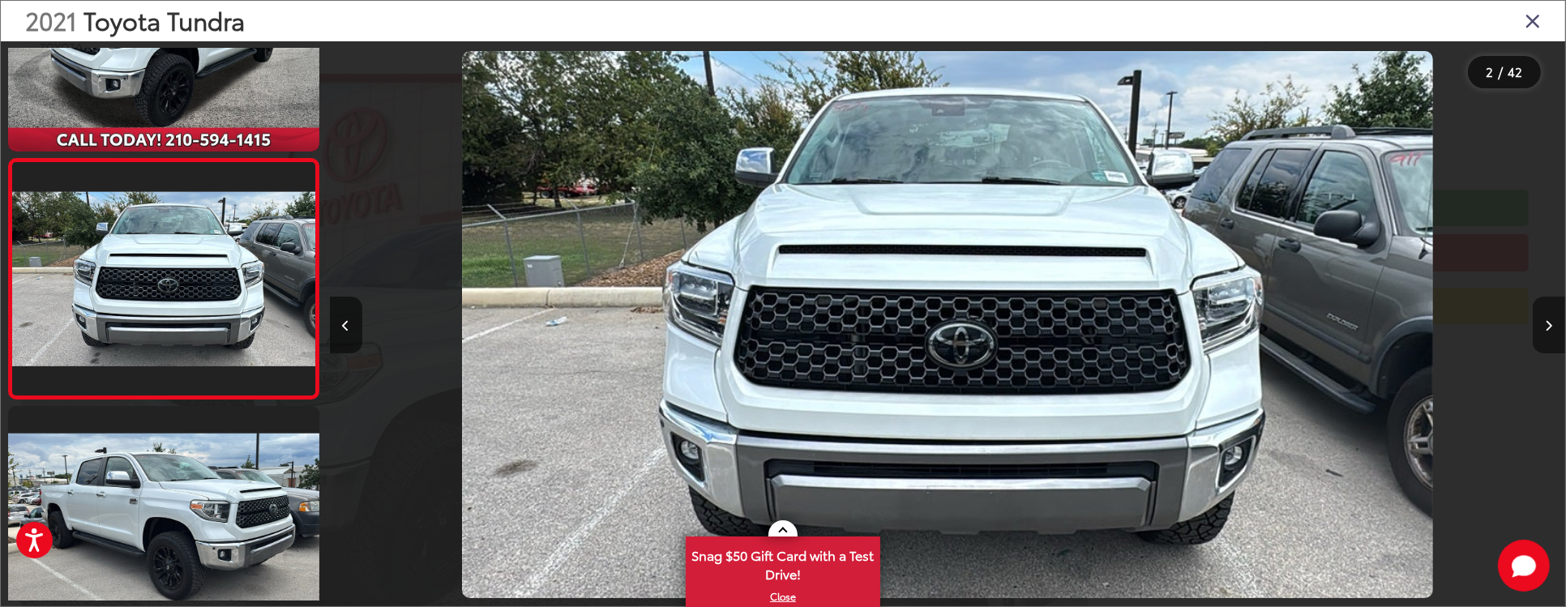
click at [1552, 320] on icon "Next image" at bounding box center [1549, 325] width 7 height 11
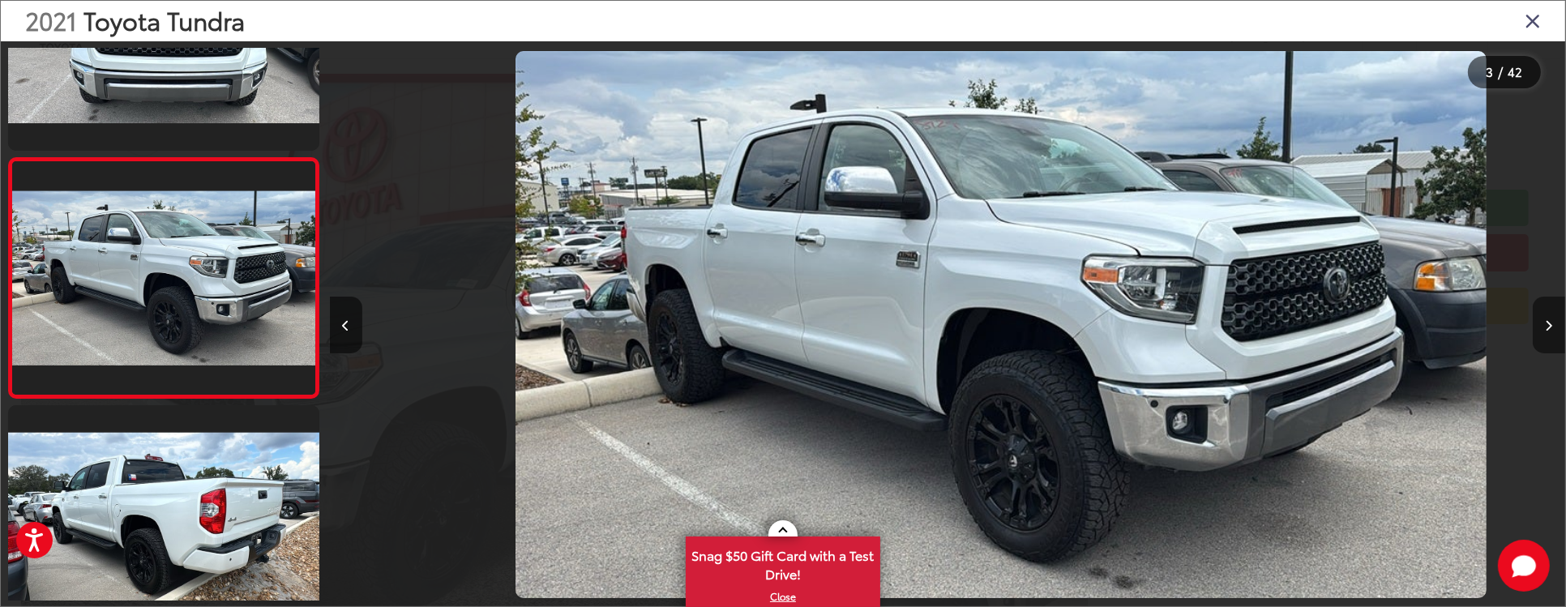
scroll to position [0, 2471]
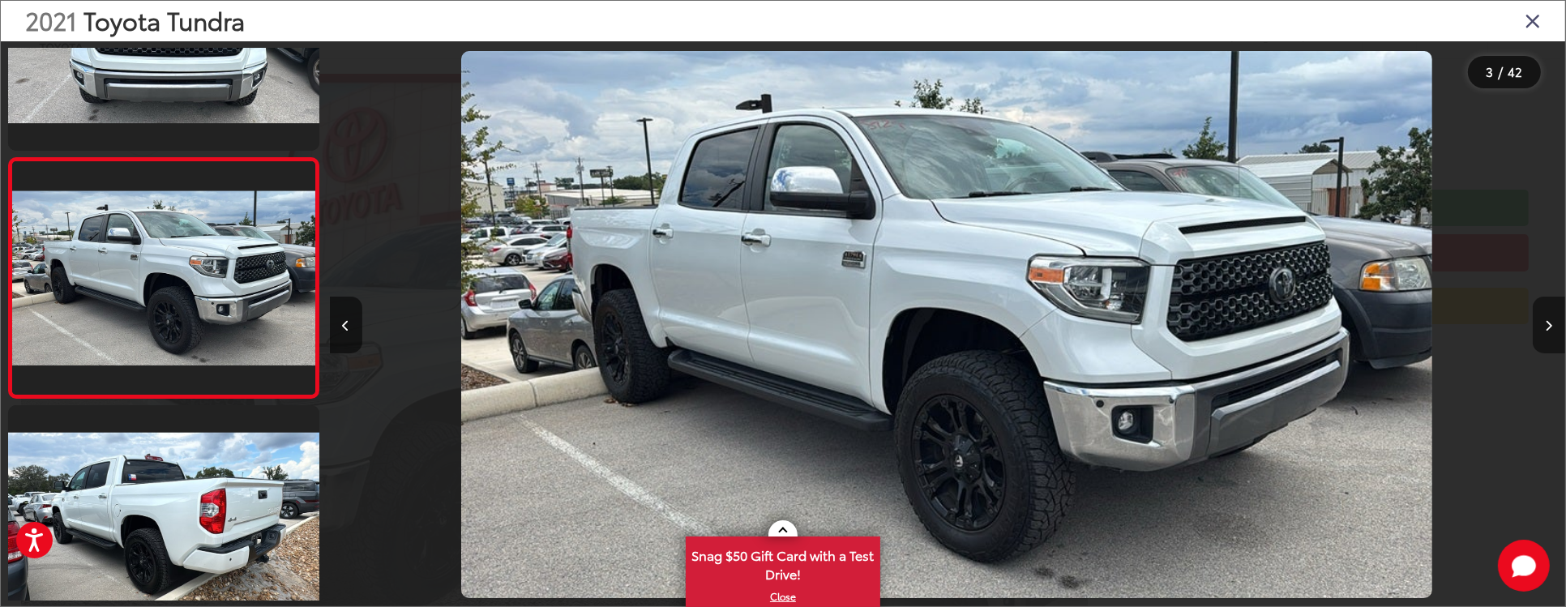
click at [1552, 320] on icon "Next image" at bounding box center [1549, 325] width 7 height 11
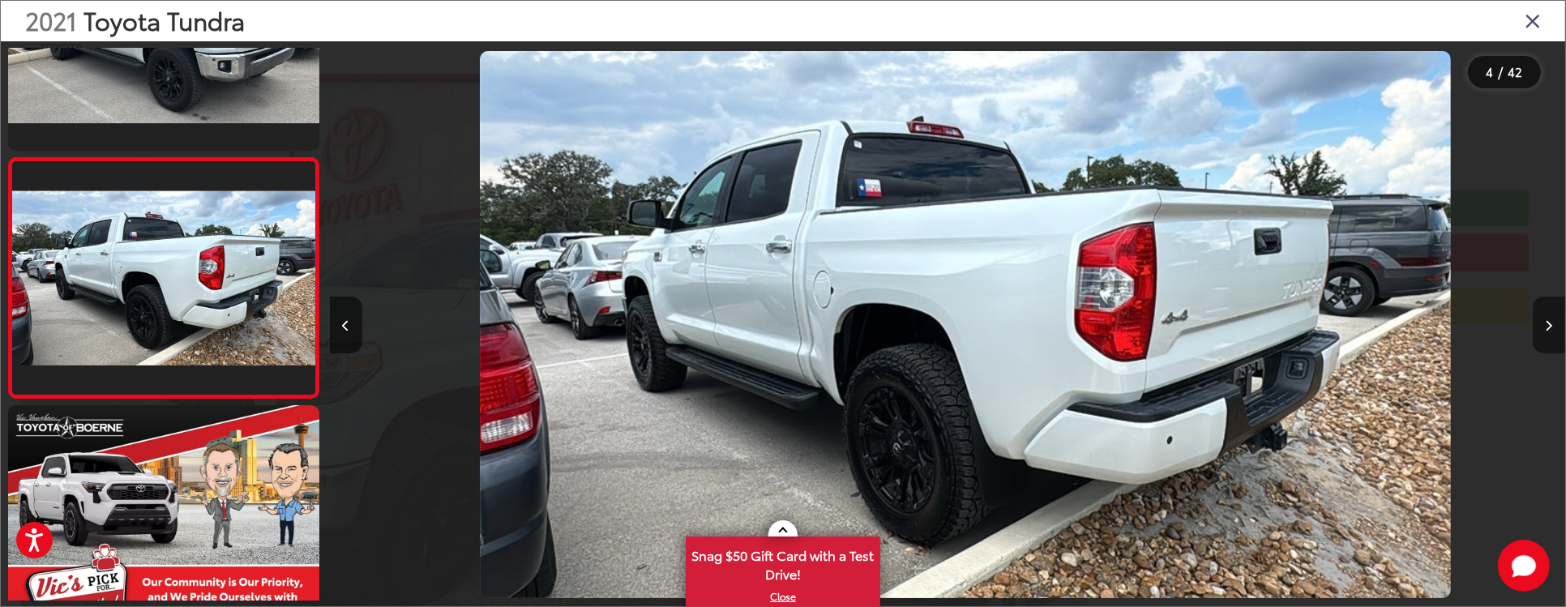
scroll to position [0, 3706]
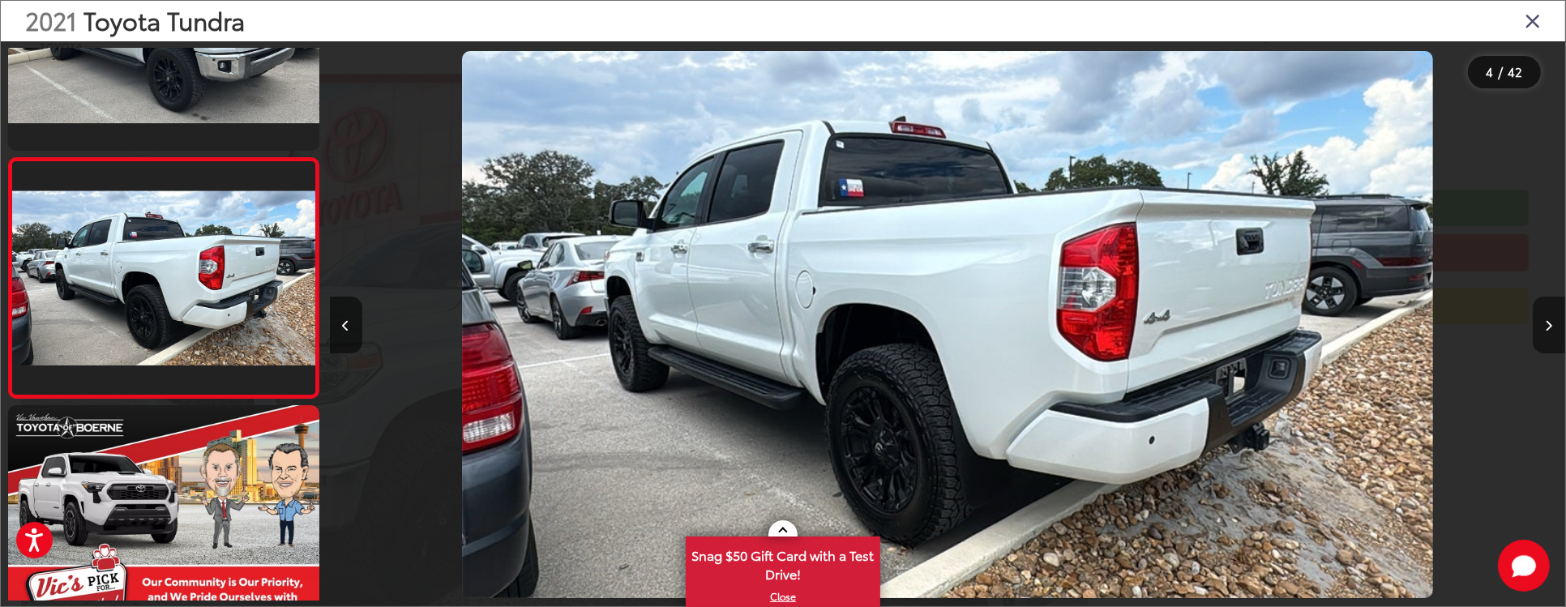
click at [1552, 320] on icon "Next image" at bounding box center [1549, 325] width 7 height 11
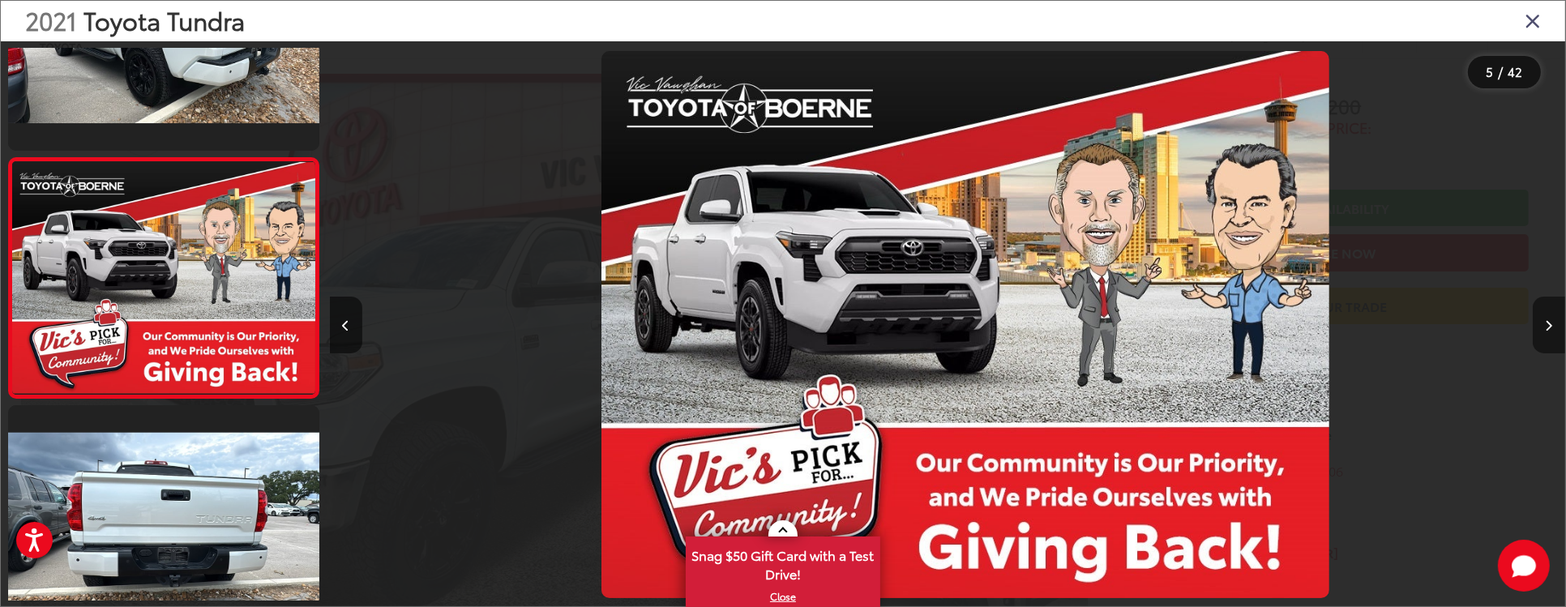
scroll to position [0, 4942]
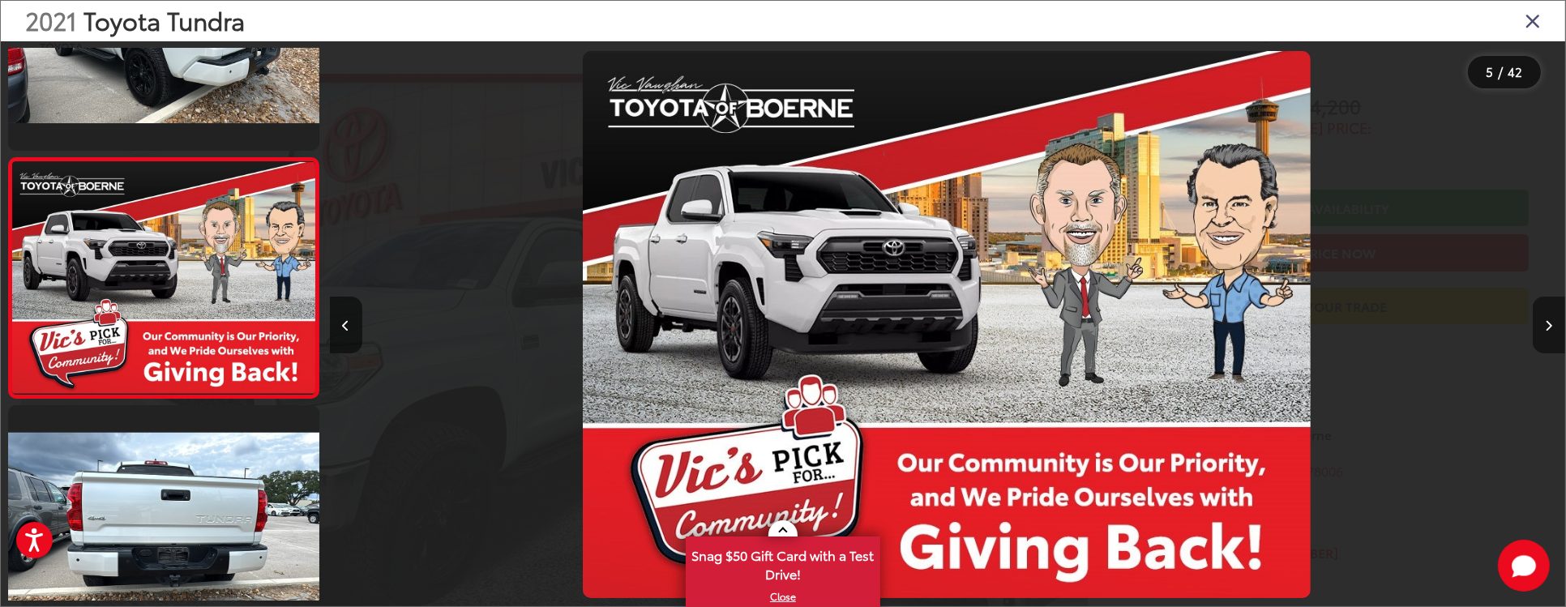
click at [1552, 320] on icon "Next image" at bounding box center [1549, 325] width 7 height 11
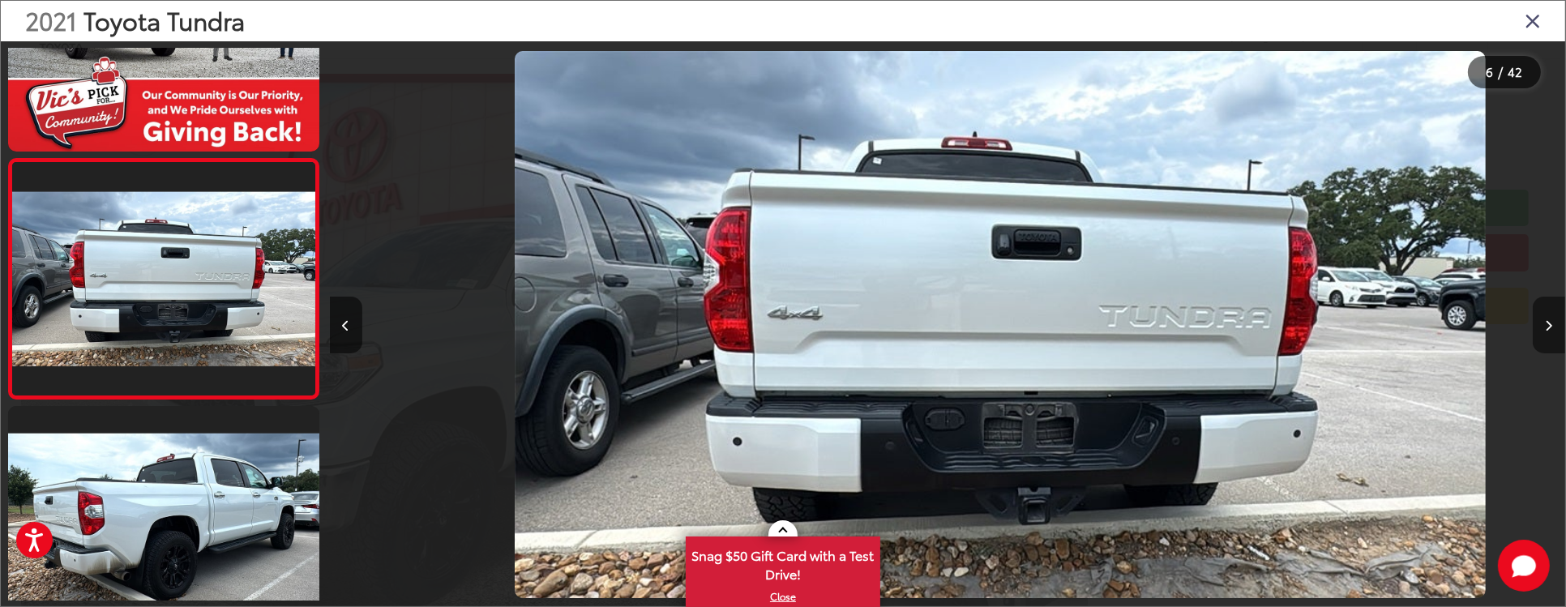
scroll to position [0, 6178]
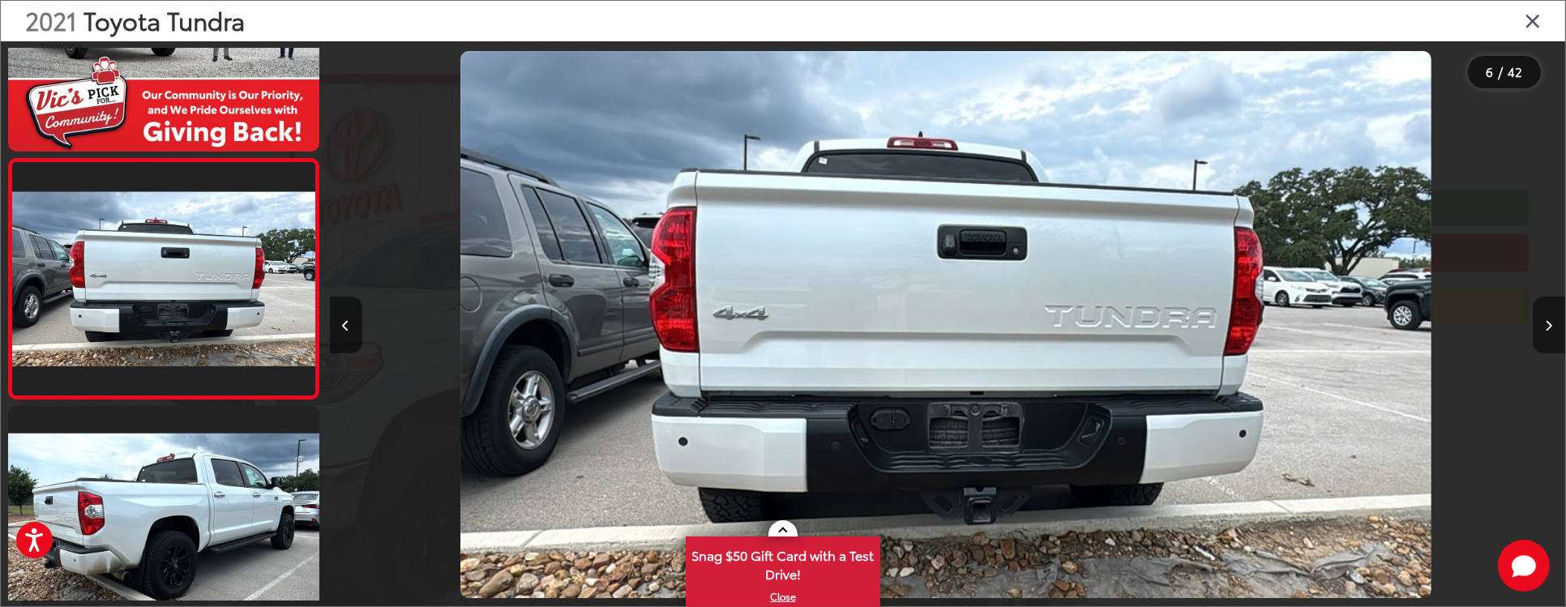
click at [1552, 320] on icon "Next image" at bounding box center [1549, 325] width 7 height 11
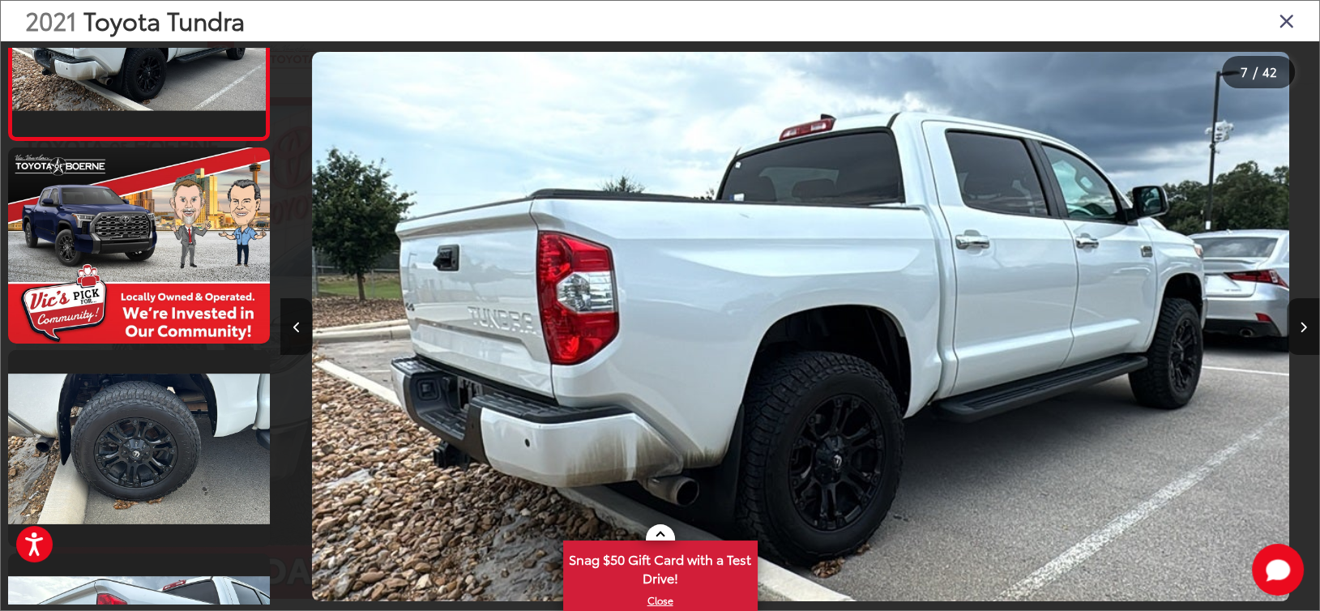
scroll to position [1147, 0]
